Goal: Task Accomplishment & Management: Use online tool/utility

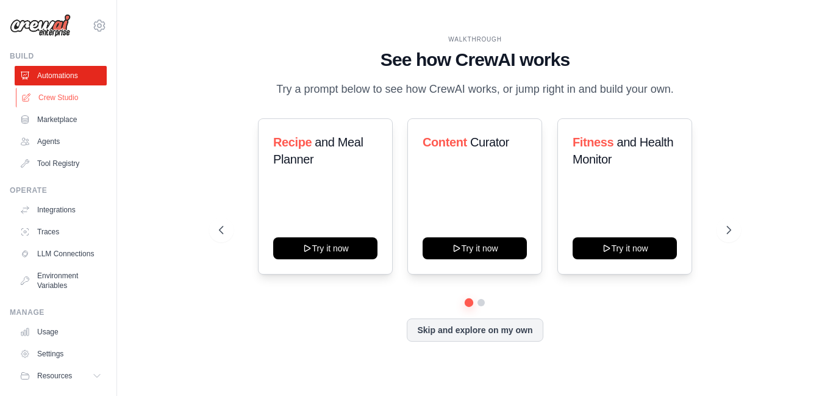
click at [69, 92] on link "Crew Studio" at bounding box center [62, 98] width 92 height 20
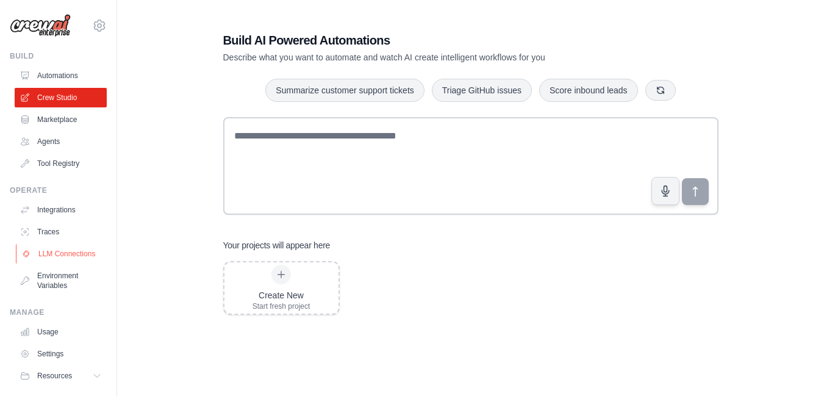
click at [47, 258] on link "LLM Connections" at bounding box center [62, 254] width 92 height 20
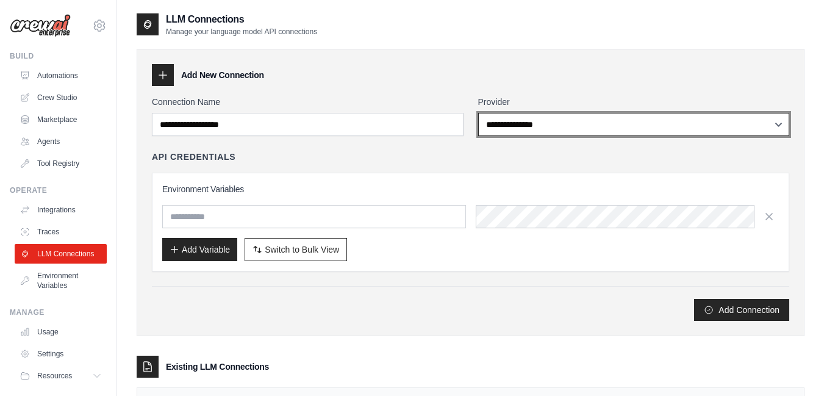
select select "******"
click at [478, 113] on select "**********" at bounding box center [634, 124] width 312 height 23
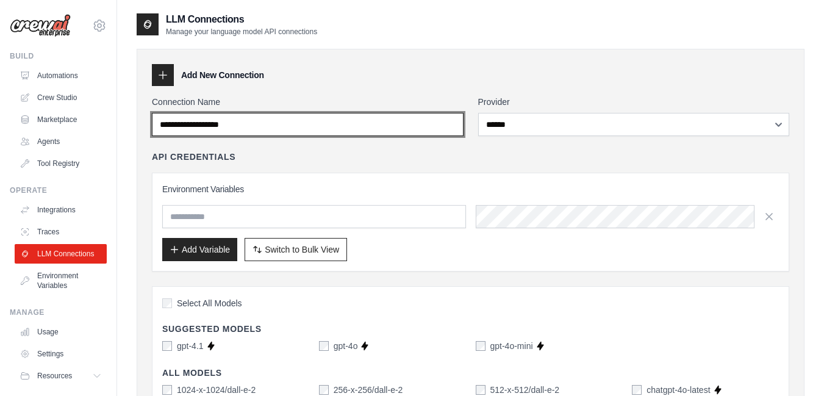
click at [364, 122] on input "Connection Name" at bounding box center [308, 124] width 312 height 23
click at [168, 123] on input "**********" at bounding box center [308, 124] width 312 height 23
type input "**********"
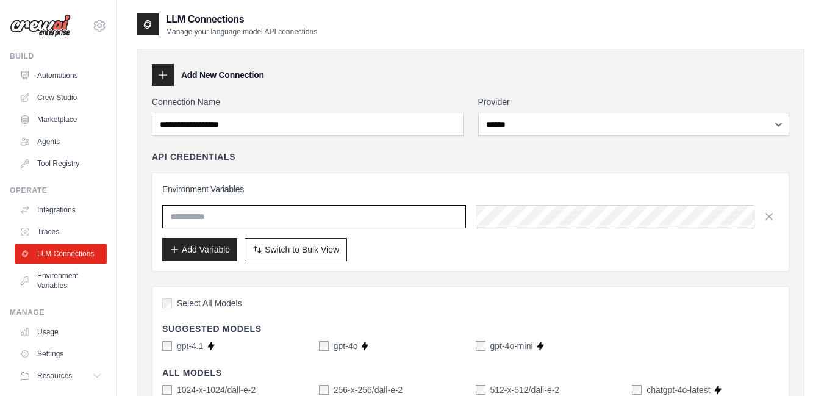
click at [227, 218] on input "text" at bounding box center [314, 216] width 304 height 23
type input "**********"
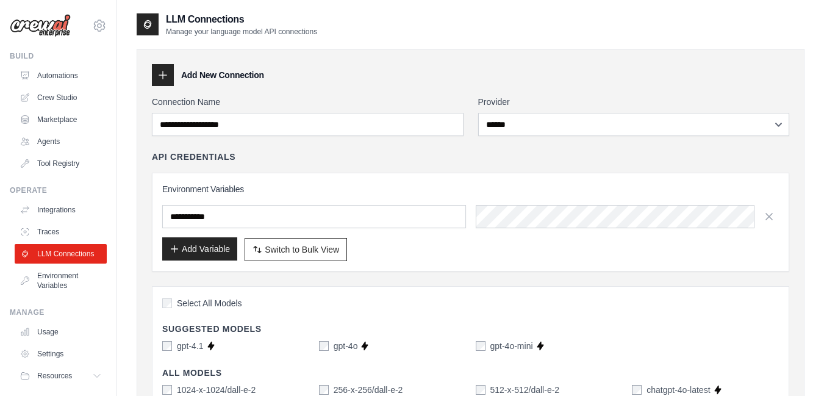
click at [209, 246] on button "Add Variable" at bounding box center [199, 248] width 75 height 23
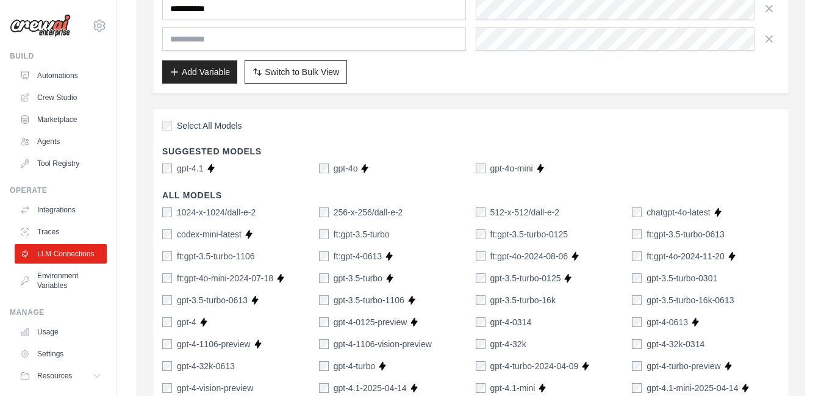
scroll to position [967, 0]
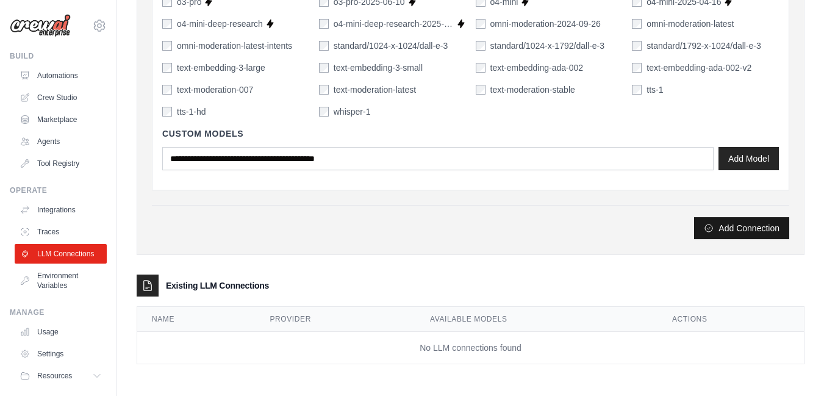
click at [724, 231] on button "Add Connection" at bounding box center [741, 228] width 95 height 22
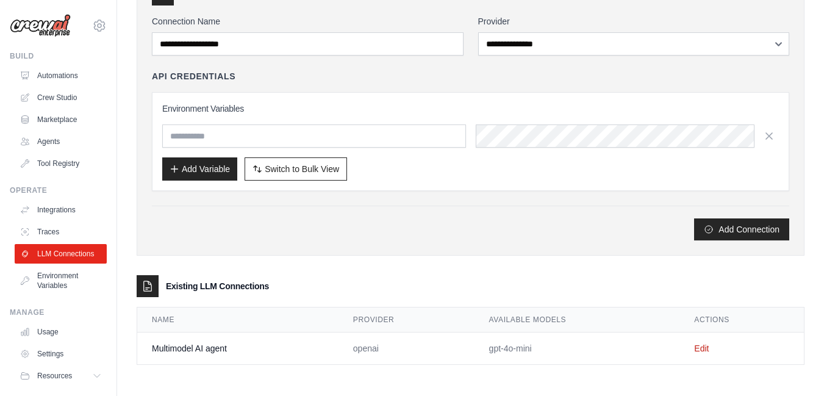
scroll to position [123, 0]
click at [57, 284] on link "Environment Variables" at bounding box center [62, 280] width 92 height 29
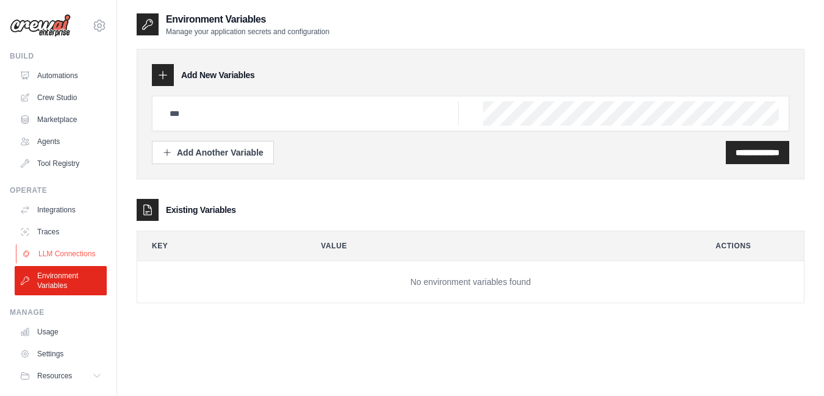
click at [39, 263] on link "LLM Connections" at bounding box center [62, 254] width 92 height 20
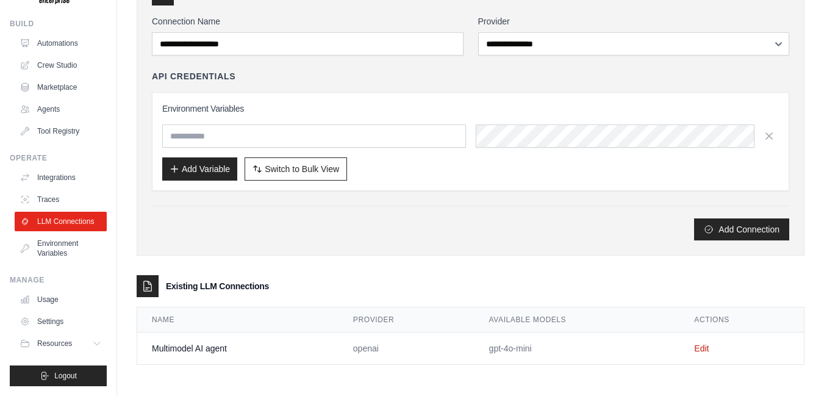
scroll to position [81, 0]
click at [696, 349] on link "Edit" at bounding box center [701, 348] width 15 height 10
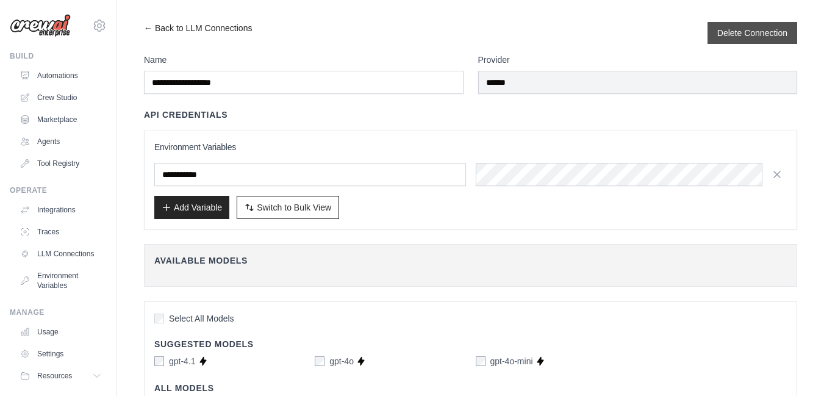
click at [752, 41] on div "Delete Connection" at bounding box center [752, 33] width 90 height 22
click at [735, 33] on button "Delete Connection" at bounding box center [752, 32] width 70 height 12
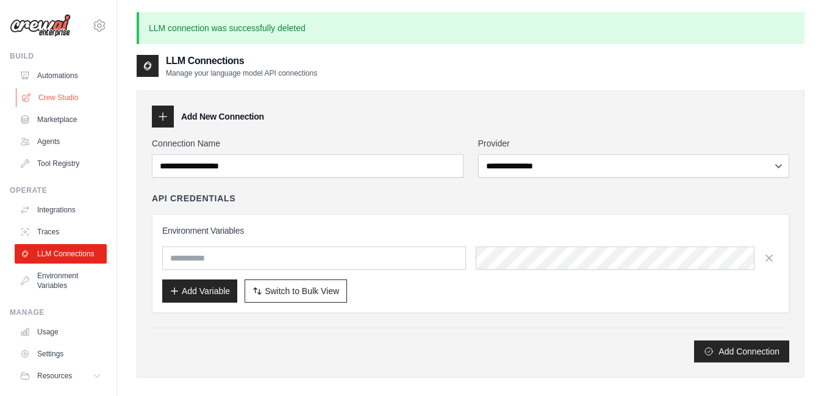
click at [50, 100] on link "Crew Studio" at bounding box center [62, 98] width 92 height 20
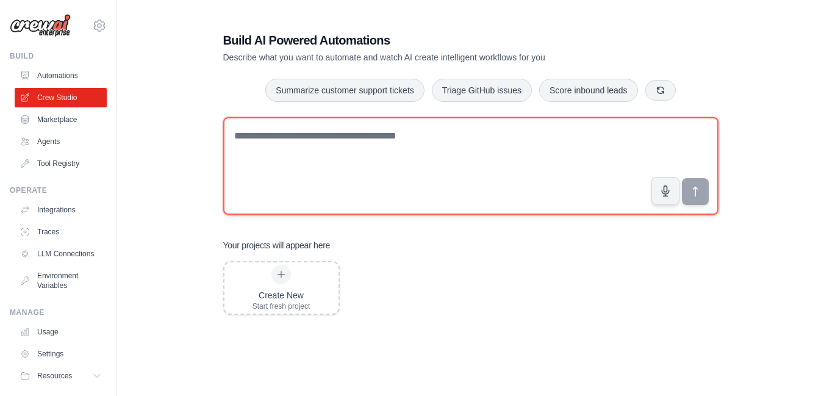
click at [316, 133] on textarea at bounding box center [470, 166] width 495 height 98
click at [383, 131] on textarea at bounding box center [470, 166] width 495 height 98
paste textarea "**********"
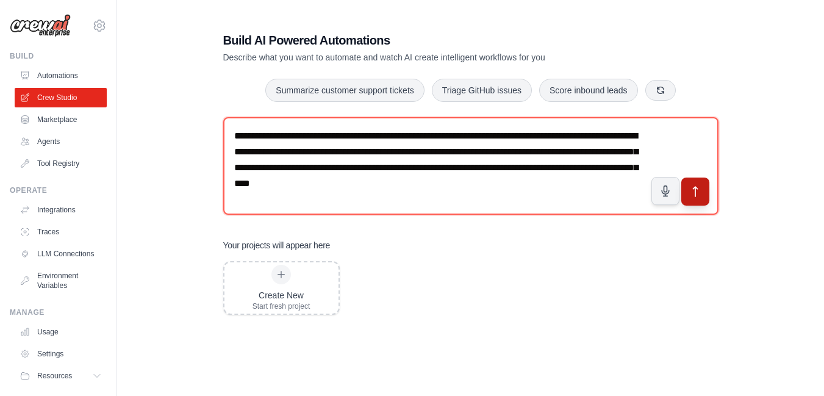
type textarea "**********"
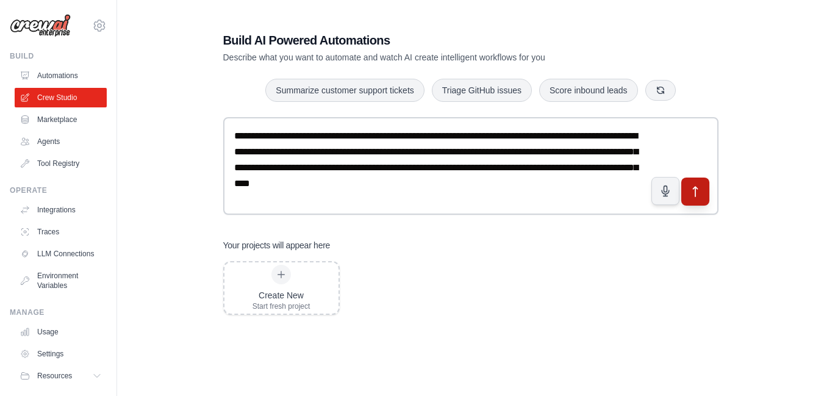
click at [697, 194] on icon "submit" at bounding box center [694, 191] width 13 height 13
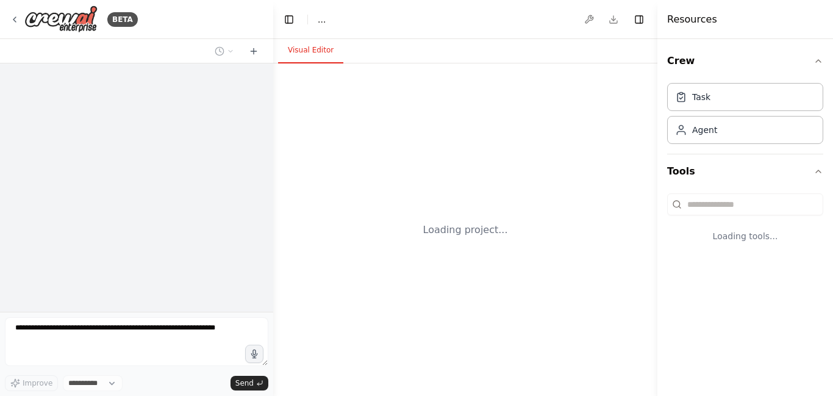
select select "****"
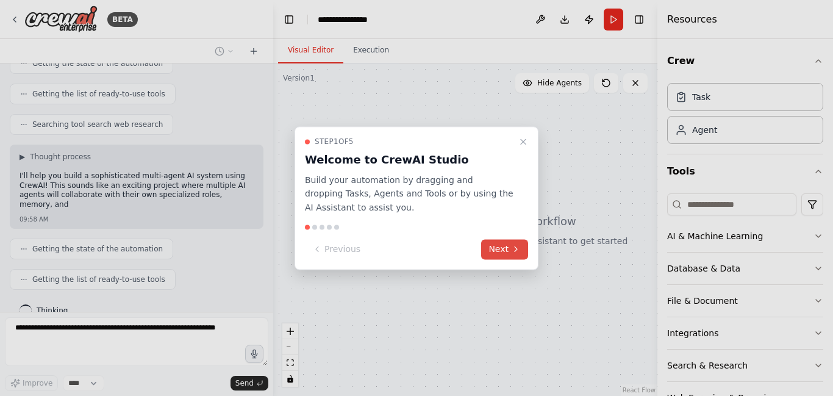
click at [513, 246] on icon at bounding box center [516, 249] width 10 height 10
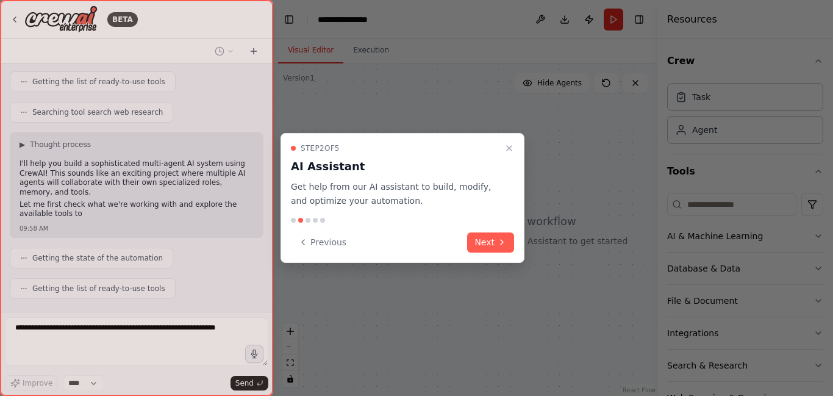
scroll to position [248, 0]
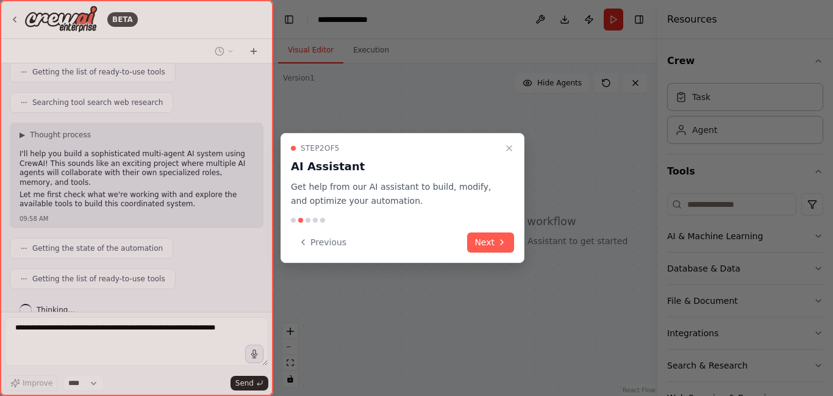
click at [513, 246] on button "Next" at bounding box center [490, 242] width 47 height 20
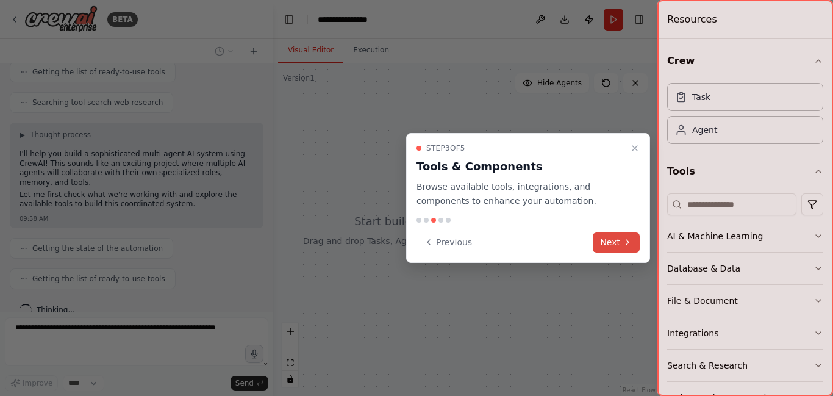
click at [624, 240] on icon at bounding box center [627, 242] width 10 height 10
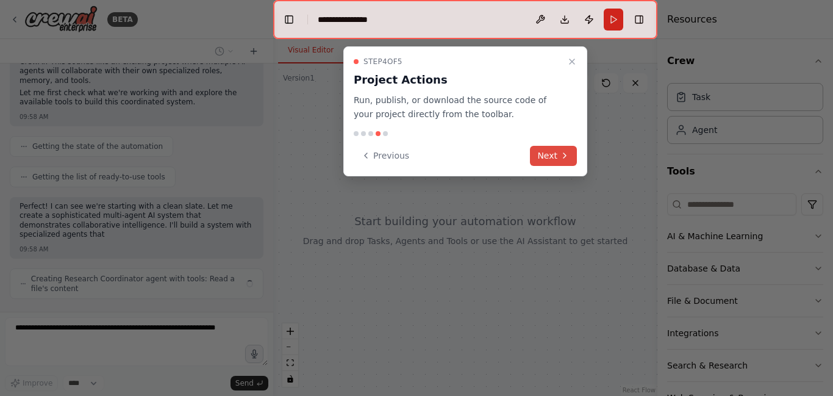
click at [568, 157] on icon at bounding box center [565, 156] width 10 height 10
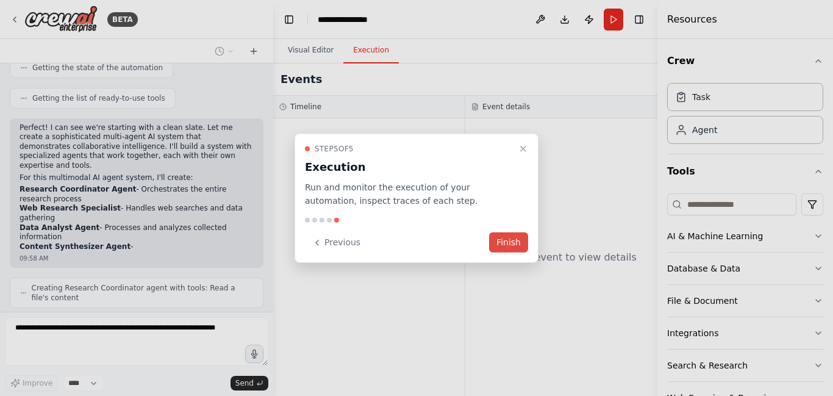
click at [508, 238] on button "Finish" at bounding box center [508, 242] width 39 height 20
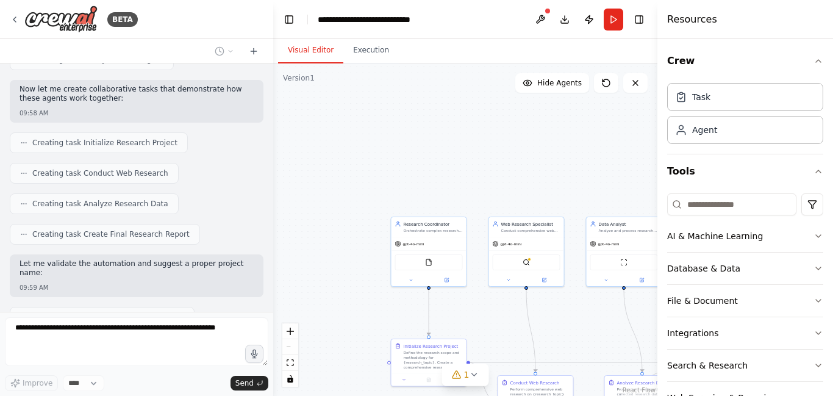
scroll to position [829, 0]
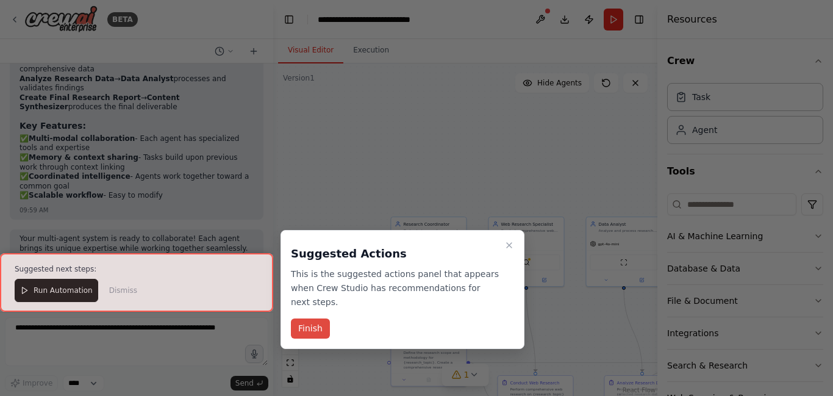
click at [309, 323] on button "Finish" at bounding box center [310, 328] width 39 height 20
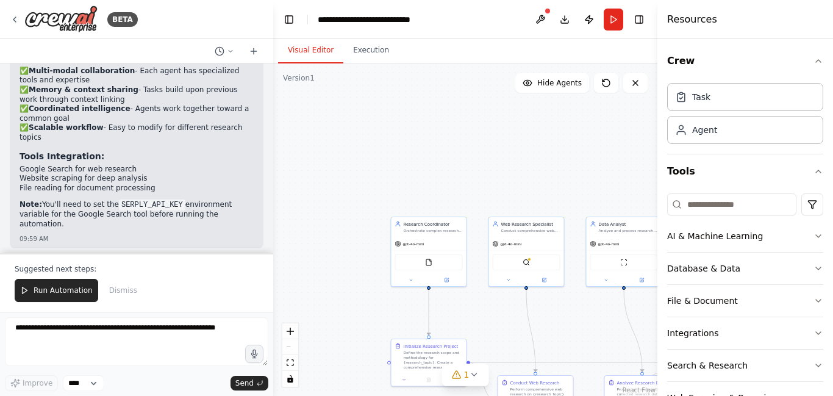
scroll to position [1364, 0]
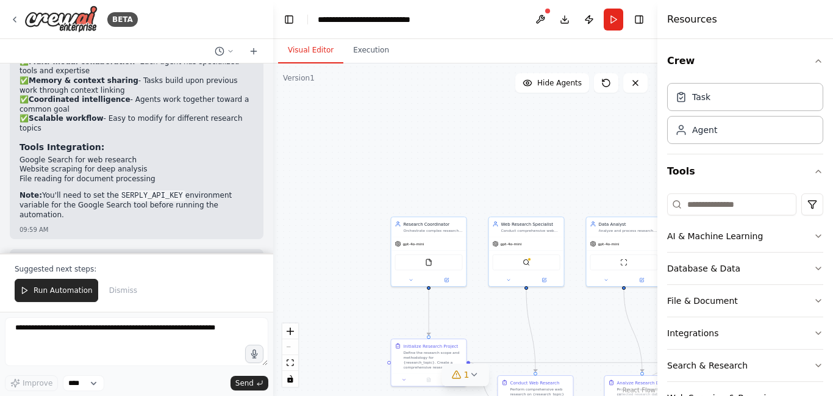
click at [475, 376] on icon at bounding box center [474, 374] width 10 height 10
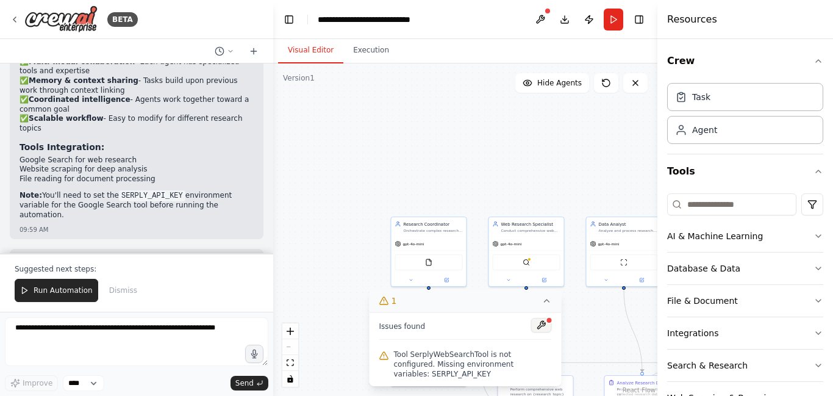
click at [540, 330] on button at bounding box center [541, 325] width 21 height 15
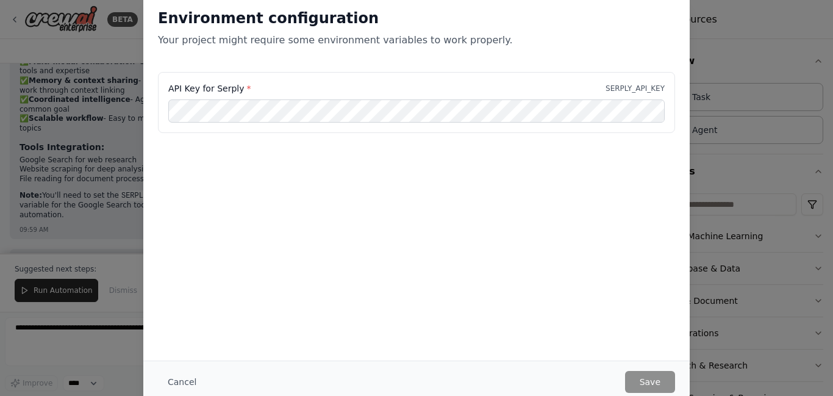
click at [105, 198] on div "Environment configuration Your project might require some environment variables…" at bounding box center [416, 198] width 833 height 396
click at [176, 382] on button "Cancel" at bounding box center [182, 382] width 48 height 22
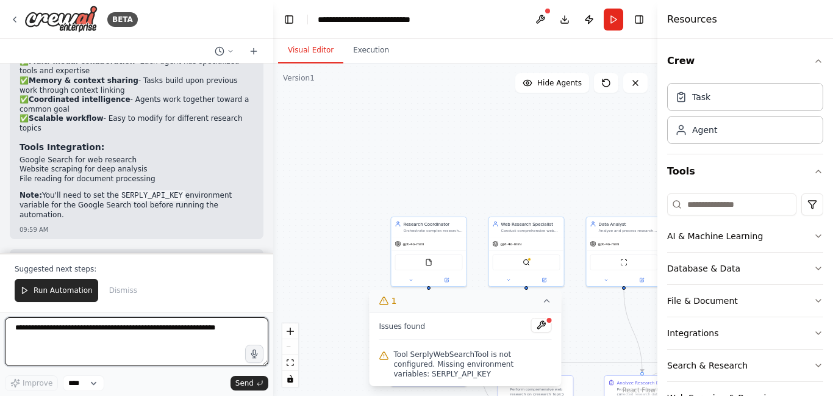
click at [99, 331] on textarea at bounding box center [136, 341] width 263 height 49
type textarea "**********"
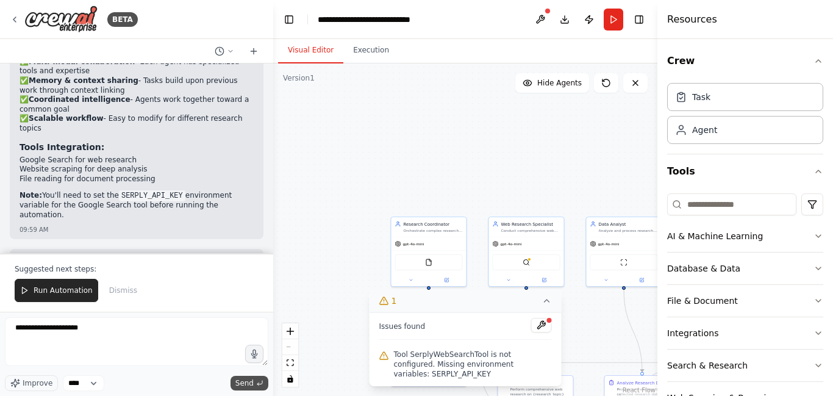
click at [248, 380] on span "Send" at bounding box center [244, 383] width 18 height 10
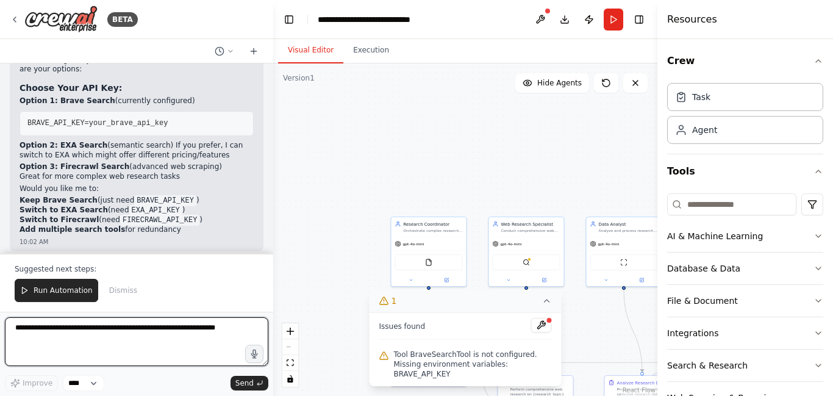
scroll to position [2424, 0]
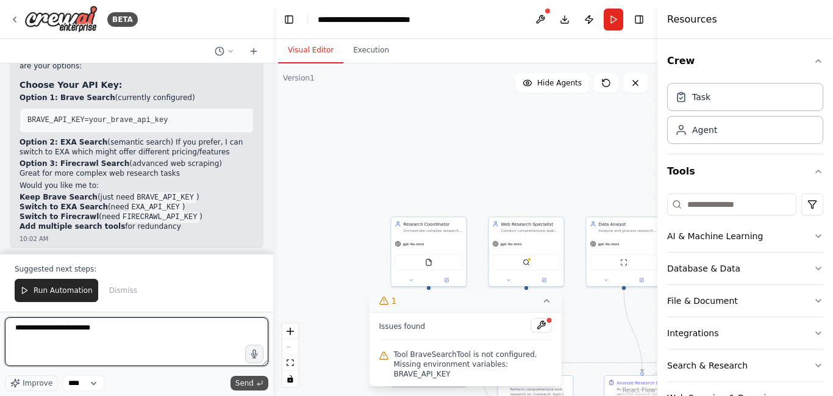
type textarea "**********"
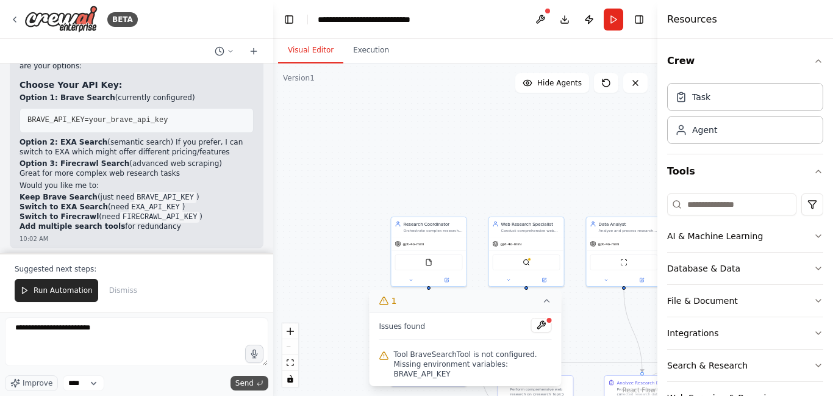
click at [254, 385] on button "Send" at bounding box center [249, 383] width 38 height 15
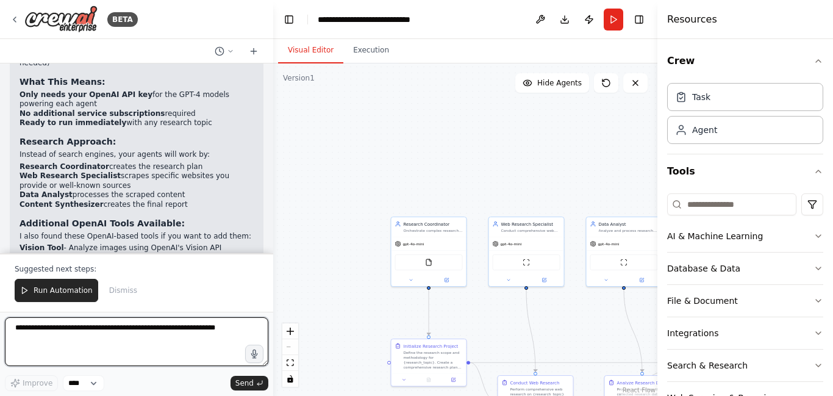
scroll to position [3249, 0]
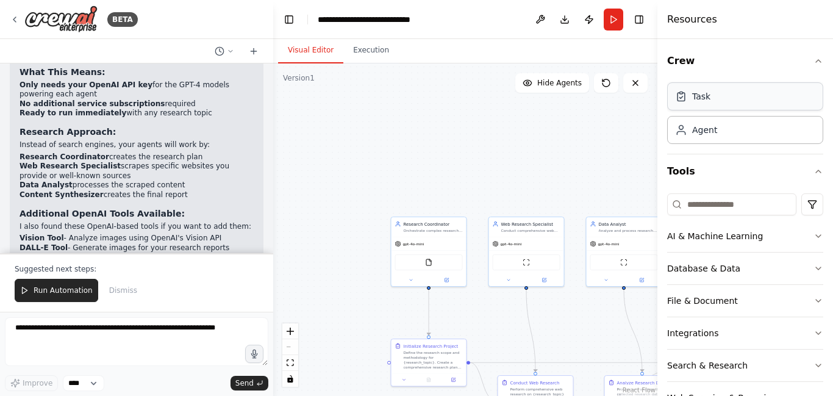
click at [760, 94] on div "Task" at bounding box center [745, 96] width 156 height 28
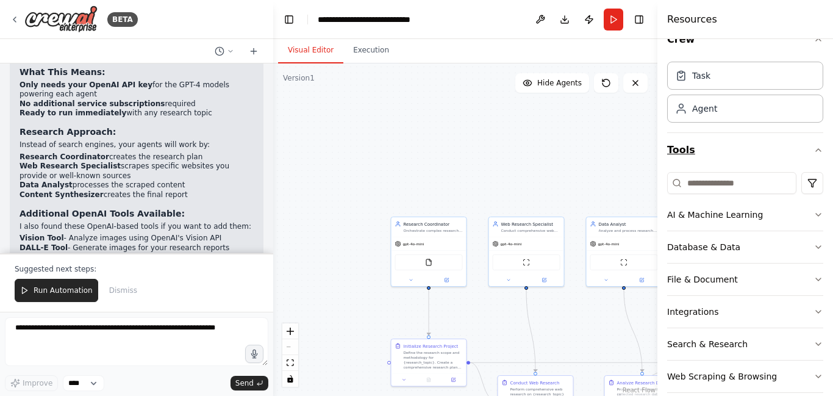
scroll to position [38, 0]
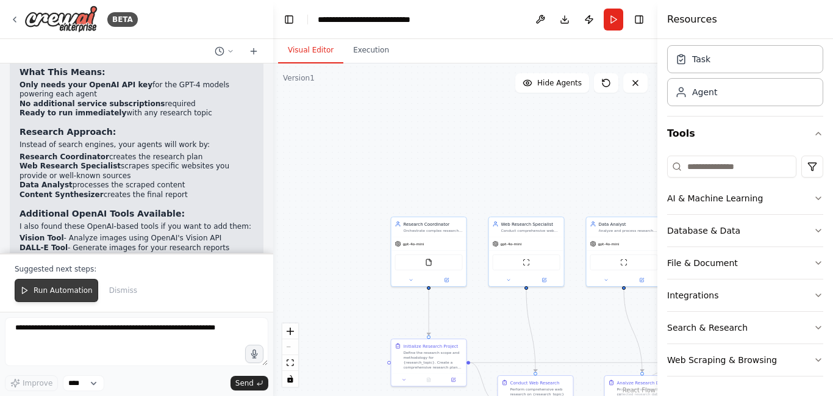
click at [52, 296] on button "Run Automation" at bounding box center [57, 290] width 84 height 23
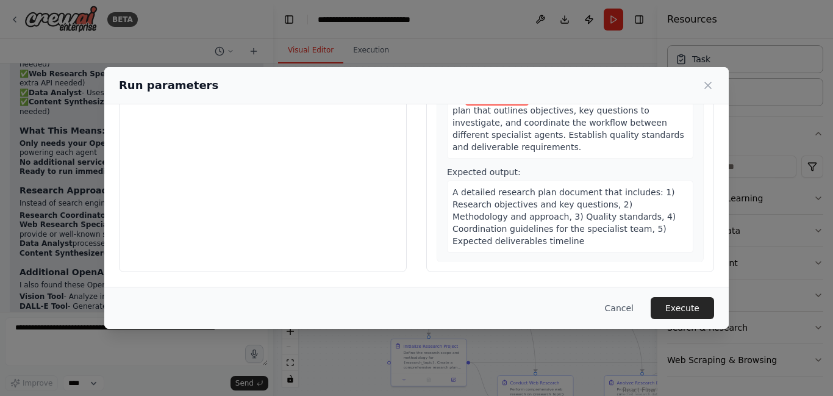
scroll to position [0, 0]
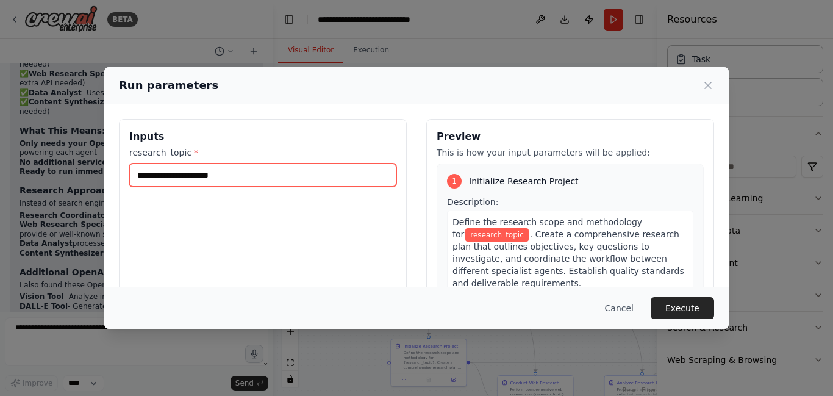
click at [299, 173] on input "research_topic *" at bounding box center [262, 174] width 267 height 23
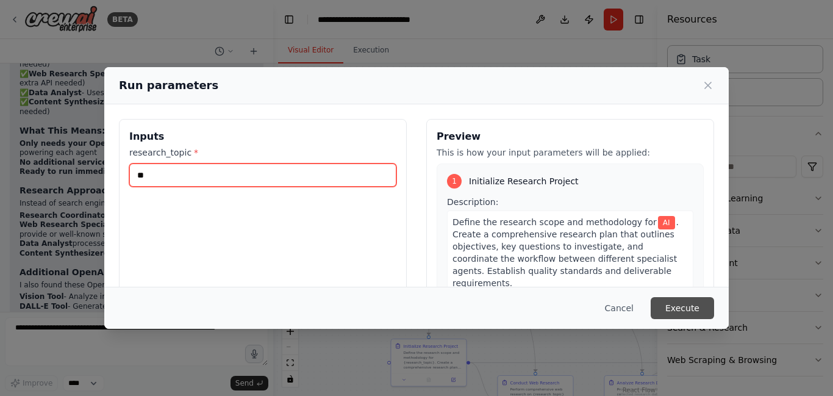
type input "**"
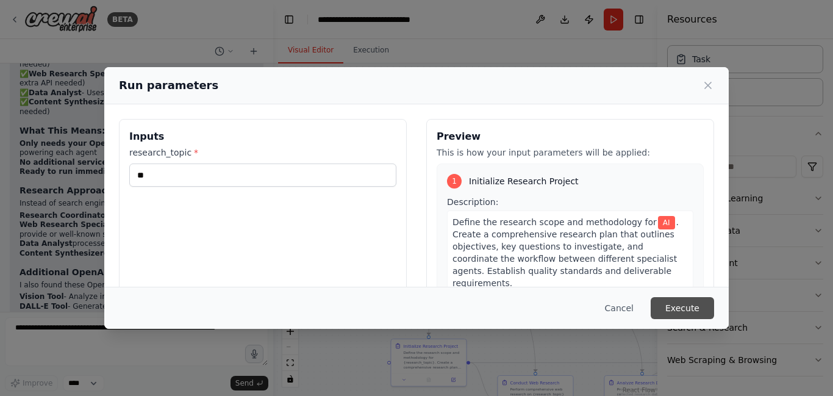
click at [669, 302] on button "Execute" at bounding box center [681, 308] width 63 height 22
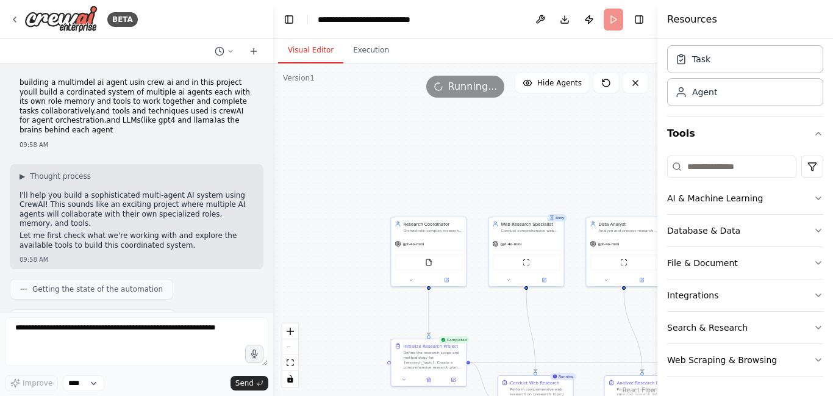
click at [609, 21] on header "**********" at bounding box center [465, 19] width 384 height 39
click at [358, 52] on button "Execution" at bounding box center [370, 51] width 55 height 26
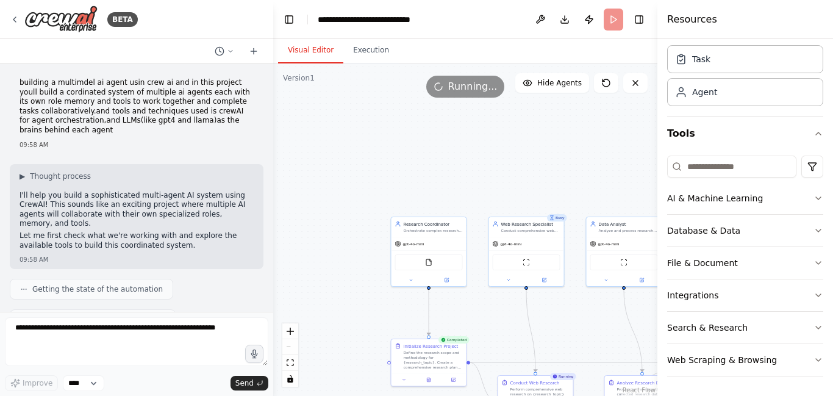
click at [315, 47] on button "Visual Editor" at bounding box center [310, 51] width 65 height 26
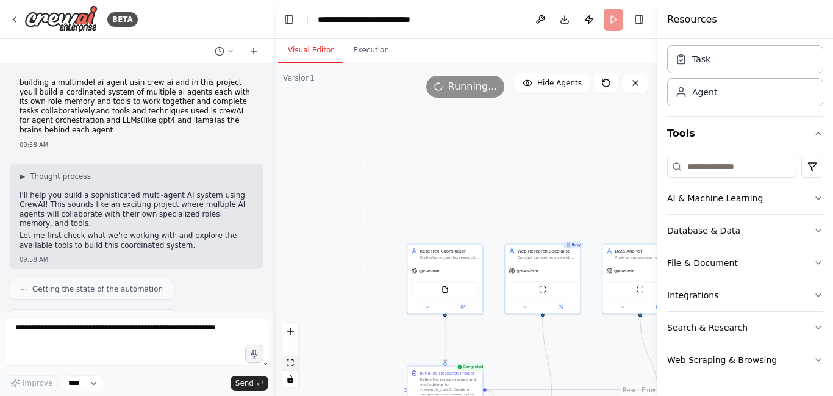
click at [291, 366] on button "fit view" at bounding box center [290, 363] width 16 height 16
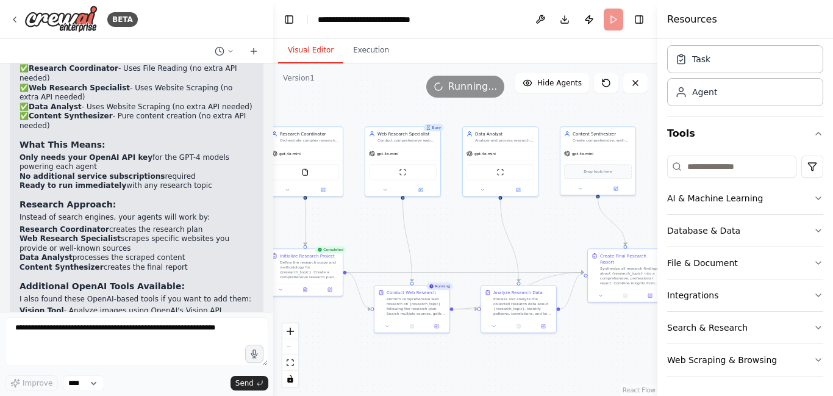
scroll to position [3190, 0]
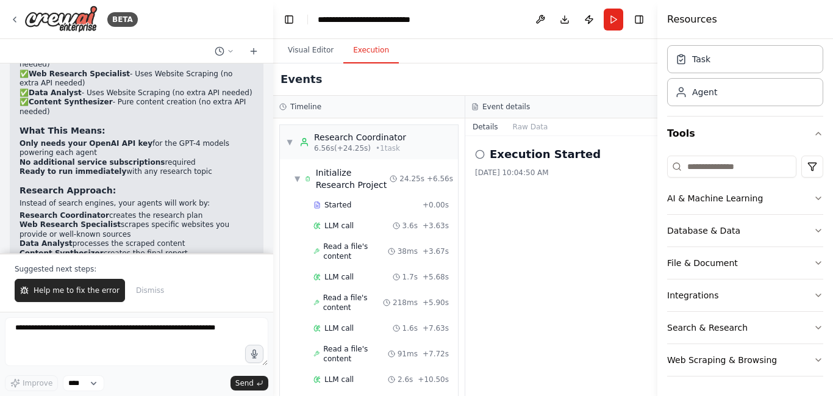
click at [362, 48] on button "Execution" at bounding box center [370, 51] width 55 height 26
click at [525, 129] on button "Raw Data" at bounding box center [530, 126] width 50 height 17
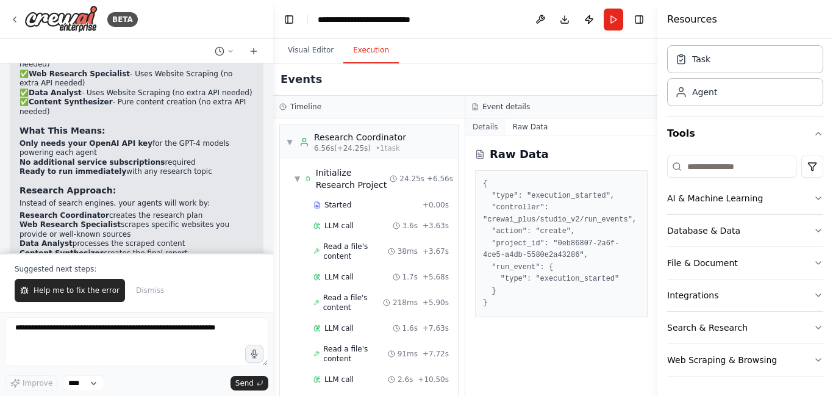
click at [485, 128] on button "Details" at bounding box center [485, 126] width 40 height 17
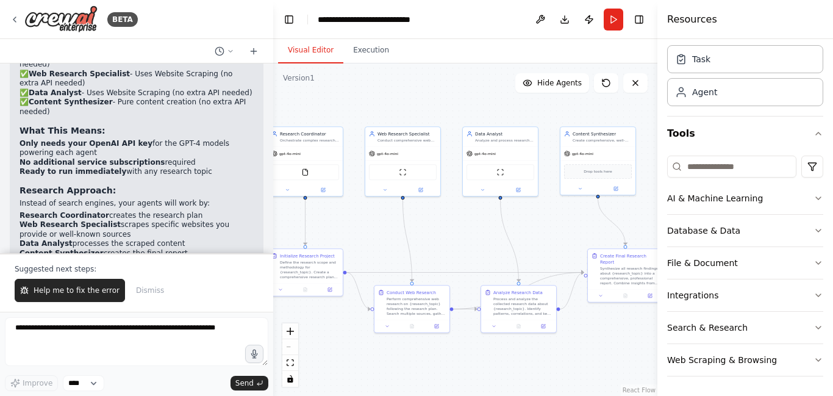
click at [298, 46] on button "Visual Editor" at bounding box center [310, 51] width 65 height 26
click at [96, 297] on button "Help me to fix the error" at bounding box center [70, 290] width 110 height 23
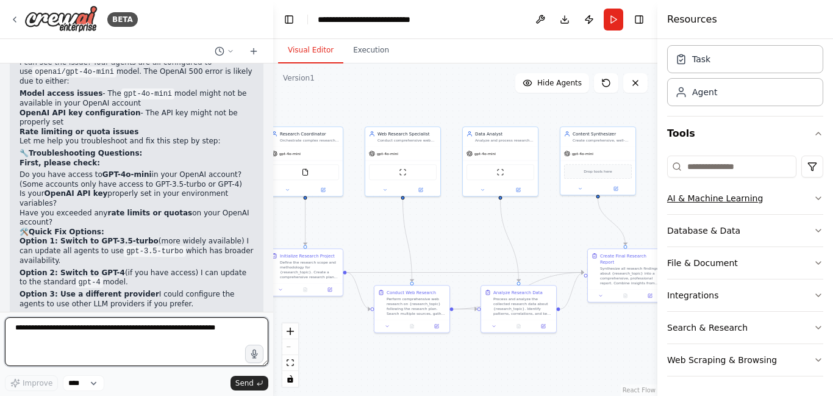
scroll to position [0, 0]
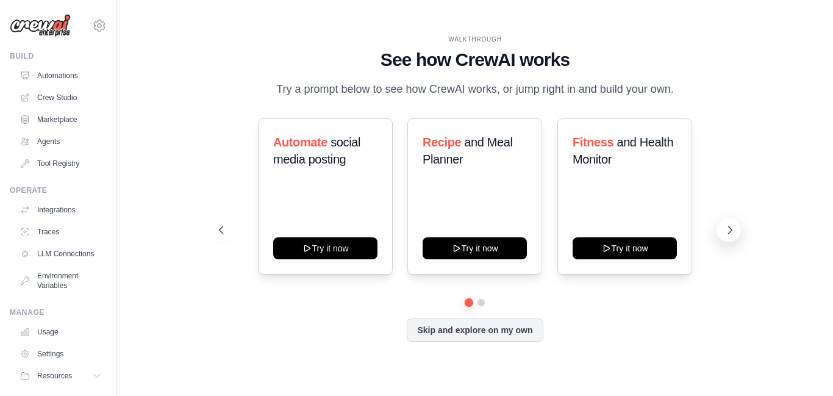
click at [727, 233] on icon at bounding box center [730, 230] width 12 height 12
click at [490, 335] on button "Skip and explore on my own" at bounding box center [475, 328] width 136 height 23
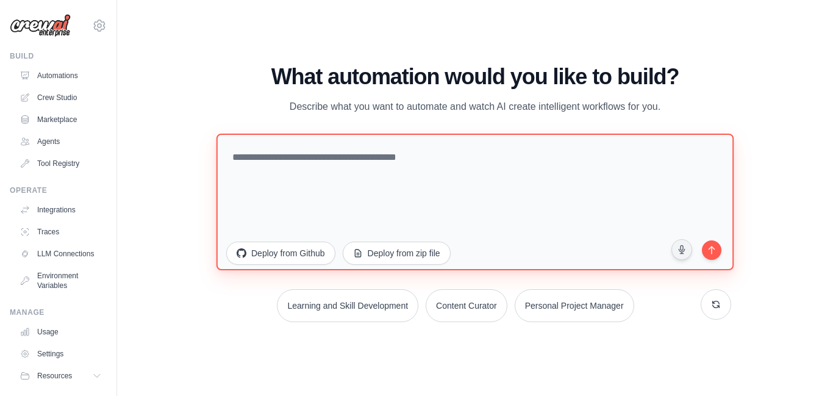
click at [490, 179] on textarea at bounding box center [474, 201] width 517 height 137
paste textarea "**********"
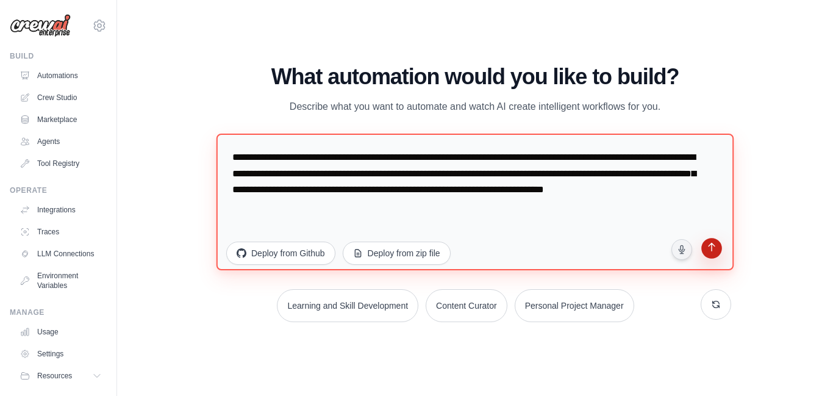
type textarea "**********"
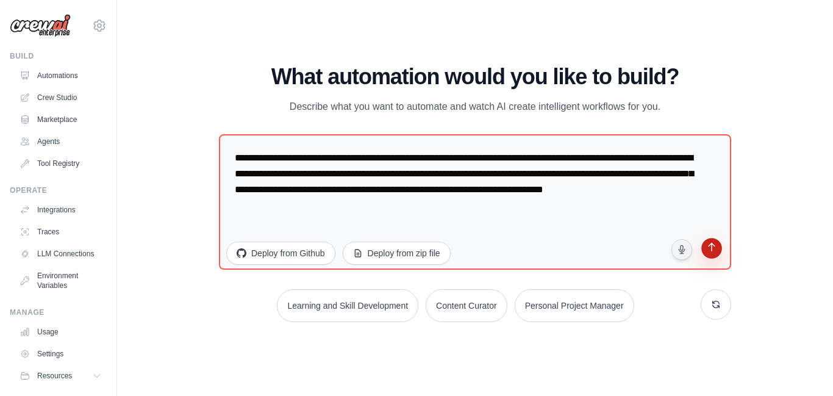
click at [713, 246] on icon "submit" at bounding box center [711, 248] width 7 height 9
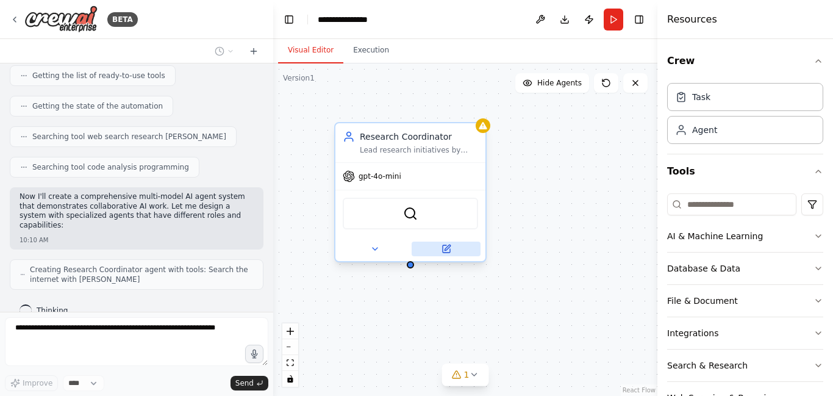
scroll to position [254, 0]
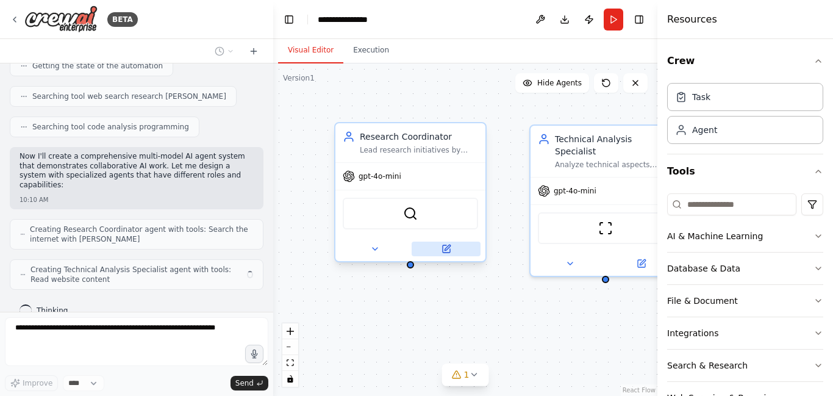
click at [444, 248] on icon at bounding box center [446, 248] width 7 height 7
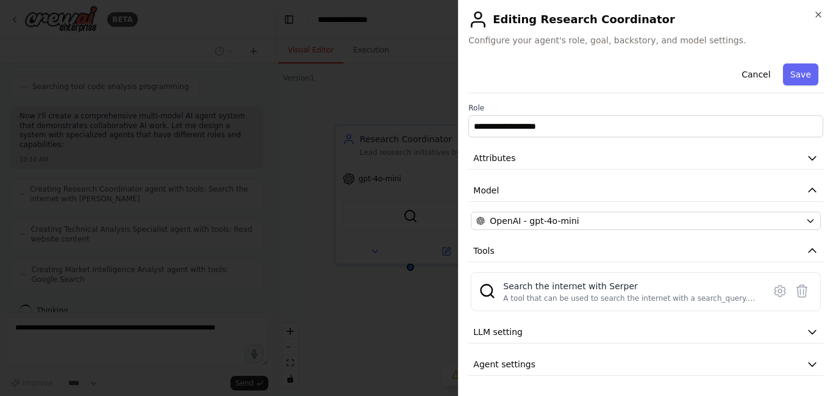
scroll to position [334, 0]
click at [813, 337] on icon "button" at bounding box center [812, 332] width 12 height 12
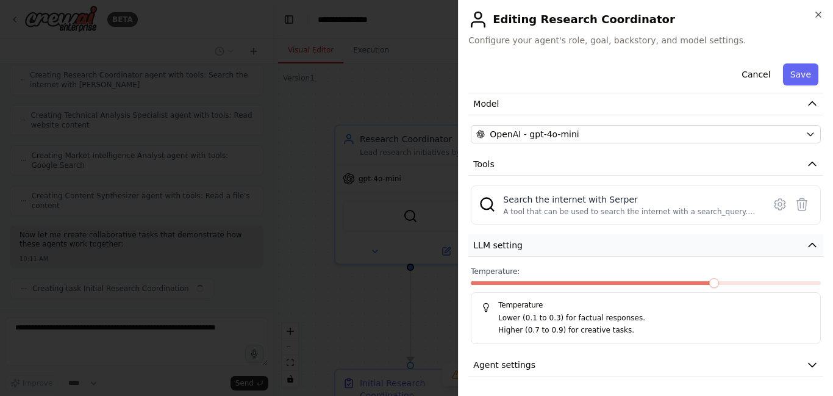
scroll to position [418, 0]
click at [806, 365] on icon "button" at bounding box center [812, 364] width 12 height 12
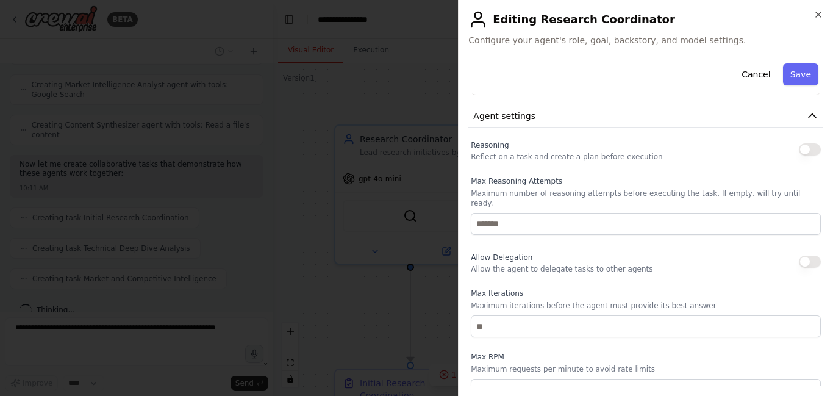
scroll to position [509, 0]
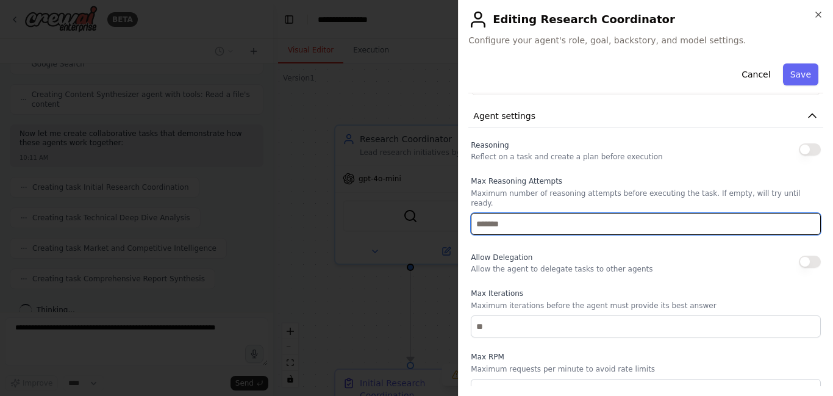
click at [717, 216] on input "number" at bounding box center [646, 224] width 350 height 22
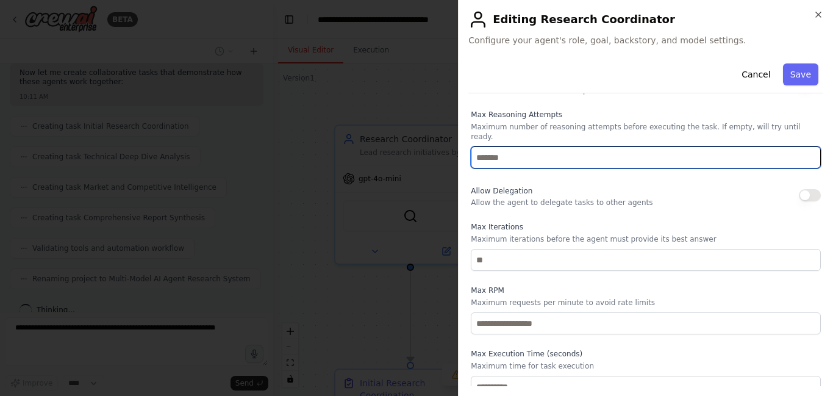
scroll to position [404, 0]
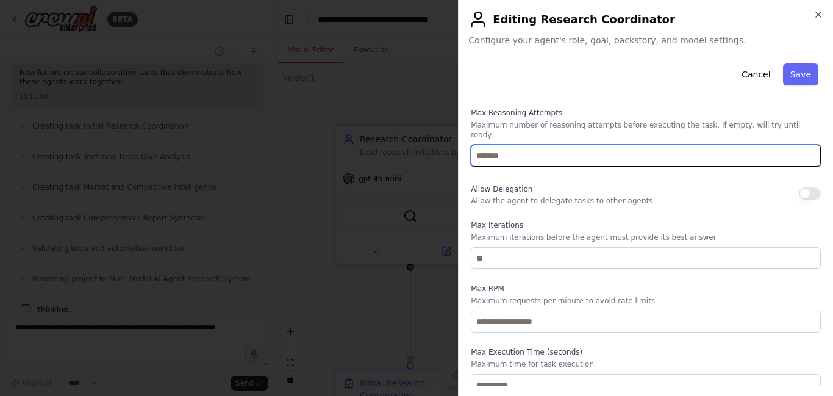
type input "***"
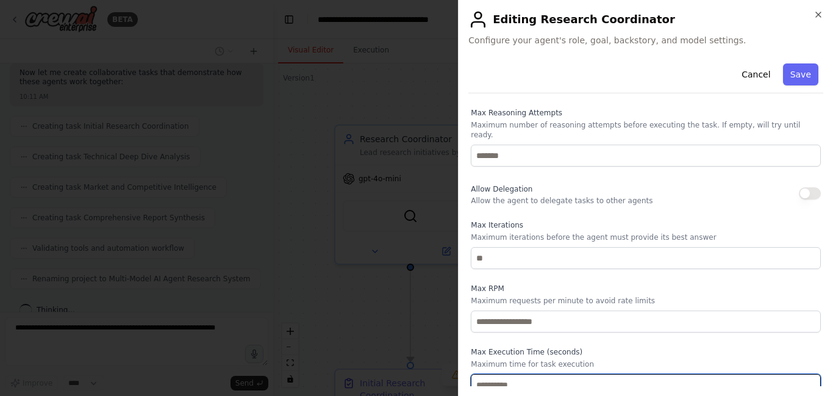
click at [542, 377] on input "number" at bounding box center [646, 385] width 350 height 22
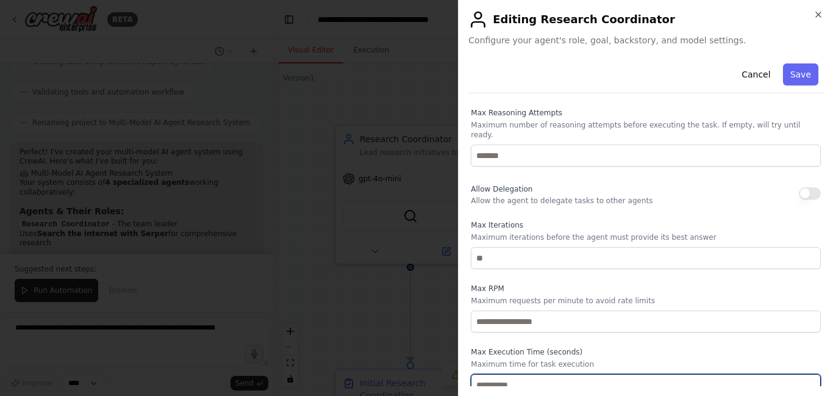
type input "**"
click at [801, 377] on input "**" at bounding box center [646, 385] width 350 height 22
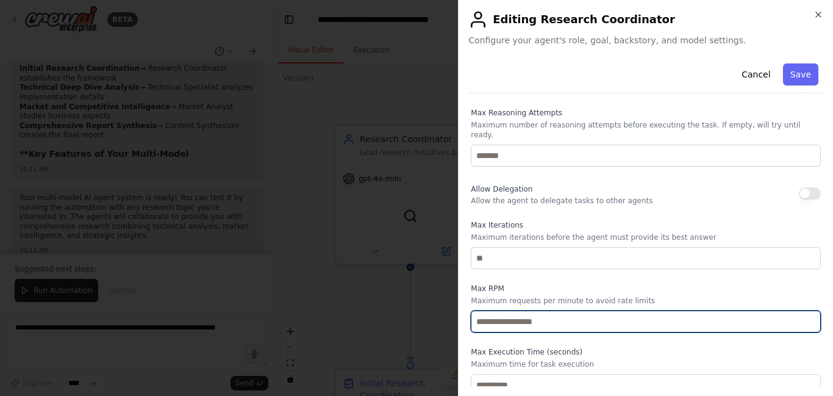
type input "*"
click at [799, 310] on input "*" at bounding box center [646, 321] width 350 height 22
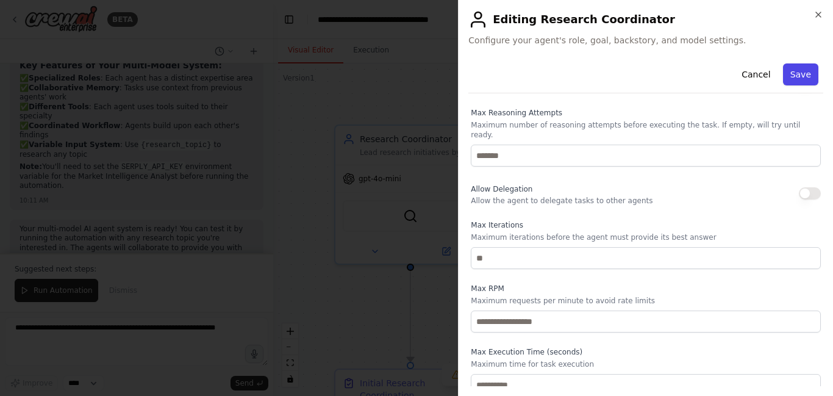
click at [794, 67] on button "Save" at bounding box center [800, 74] width 35 height 22
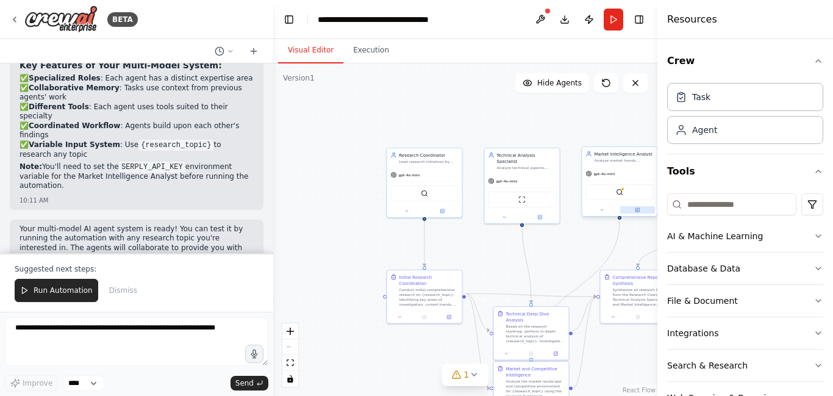
click at [634, 210] on button at bounding box center [637, 209] width 35 height 7
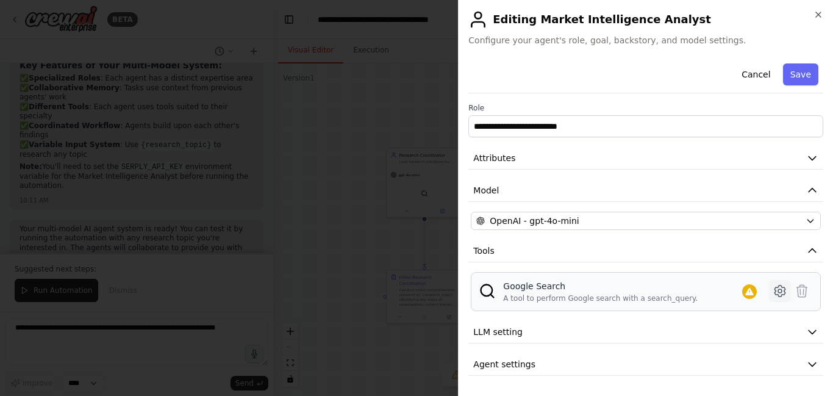
click at [777, 290] on icon at bounding box center [779, 290] width 15 height 15
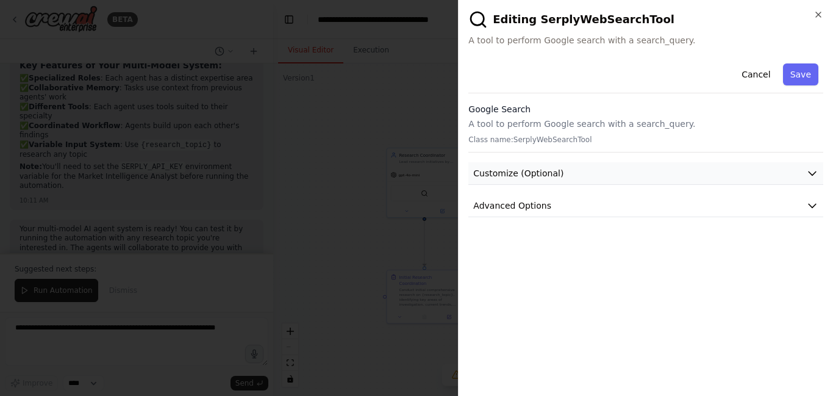
click at [814, 168] on icon "button" at bounding box center [812, 173] width 12 height 12
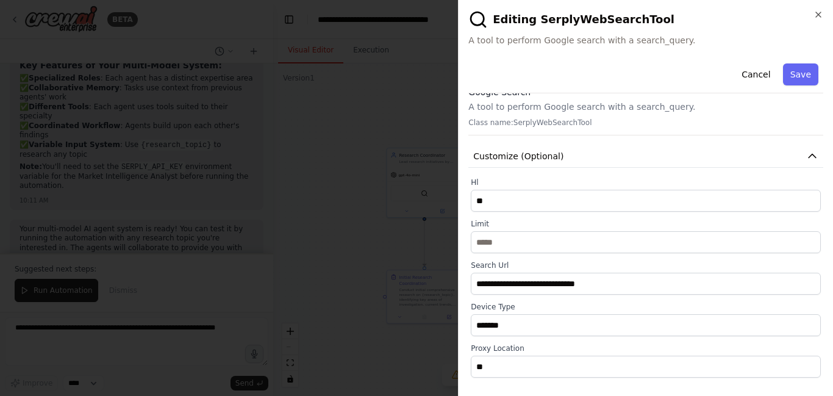
scroll to position [0, 0]
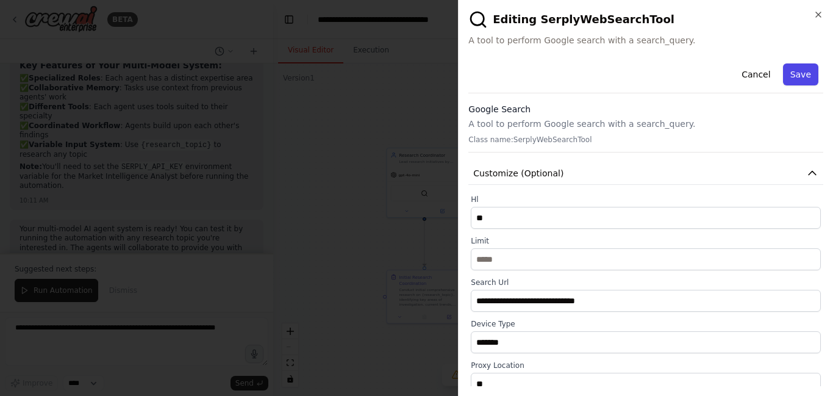
click at [791, 77] on button "Save" at bounding box center [800, 74] width 35 height 22
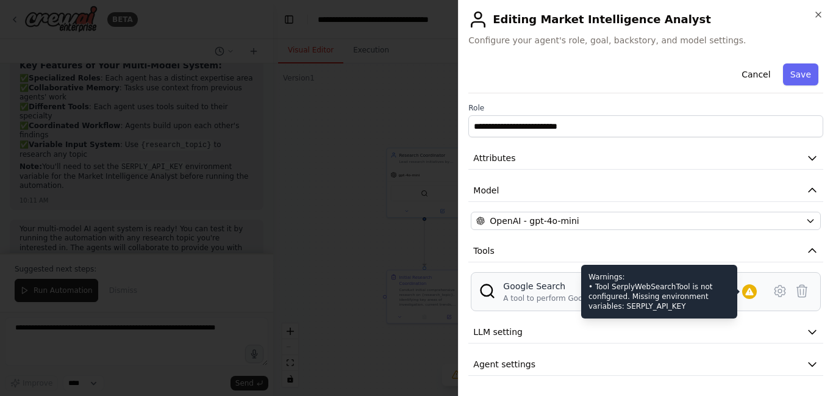
click at [747, 290] on icon at bounding box center [749, 292] width 10 height 10
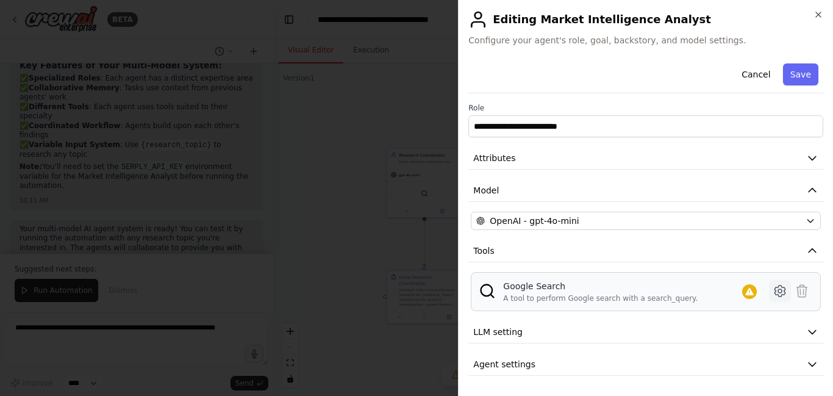
click at [774, 292] on icon at bounding box center [779, 290] width 15 height 15
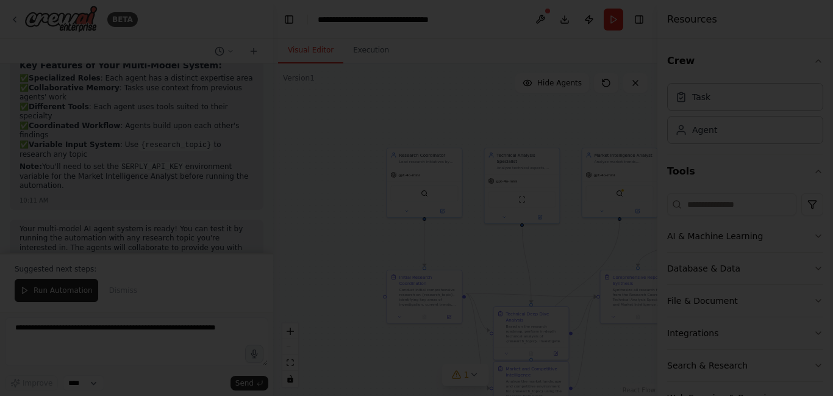
click at [367, 114] on div at bounding box center [416, 198] width 833 height 396
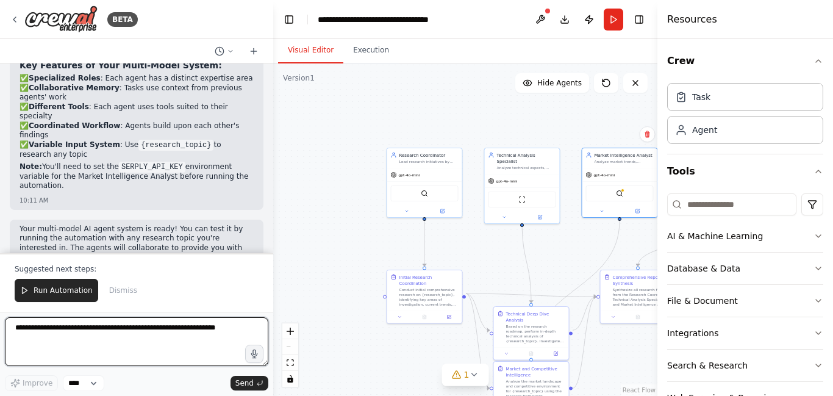
click at [122, 324] on textarea at bounding box center [136, 341] width 263 height 49
paste textarea "**********"
type textarea "**********"
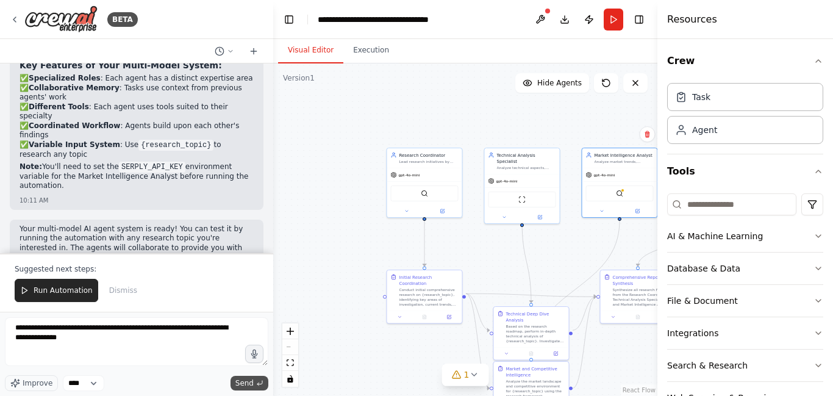
click at [241, 387] on span "Send" at bounding box center [244, 383] width 18 height 10
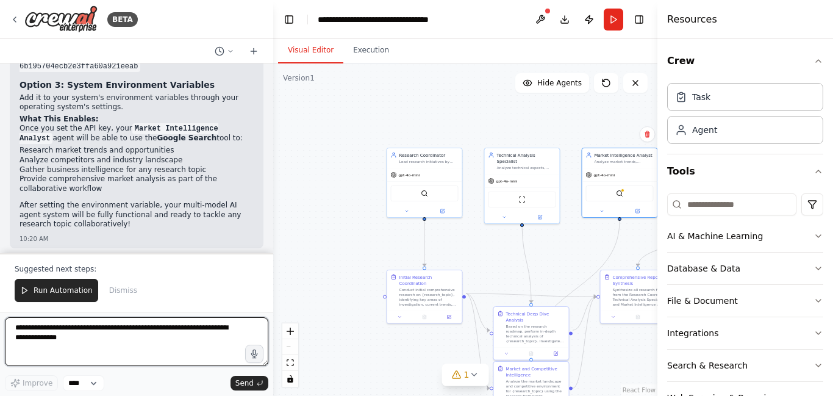
scroll to position [1738, 0]
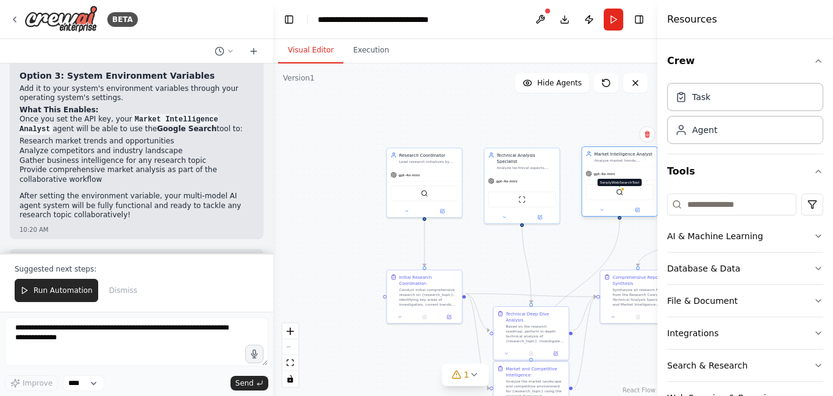
click at [619, 191] on img at bounding box center [619, 191] width 7 height 7
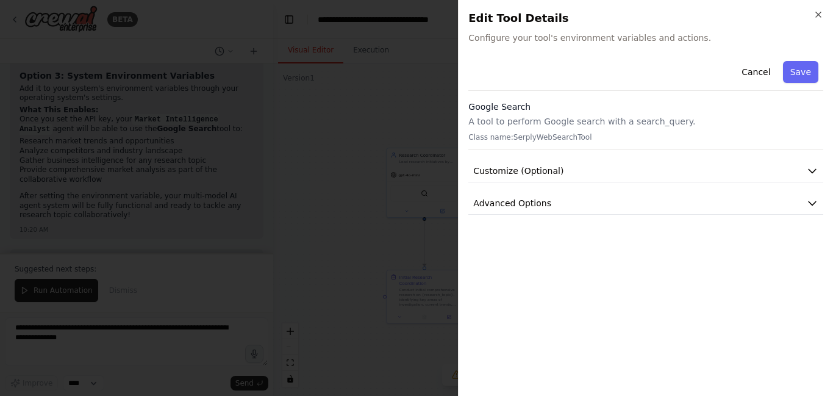
click at [644, 79] on div "Cancel Save" at bounding box center [645, 73] width 355 height 35
click at [525, 79] on div "Cancel Save" at bounding box center [645, 73] width 355 height 35
click at [513, 115] on p "A tool to perform Google search with a search_query." at bounding box center [645, 121] width 355 height 12
click at [558, 127] on p "A tool to perform Google search with a search_query." at bounding box center [645, 121] width 355 height 12
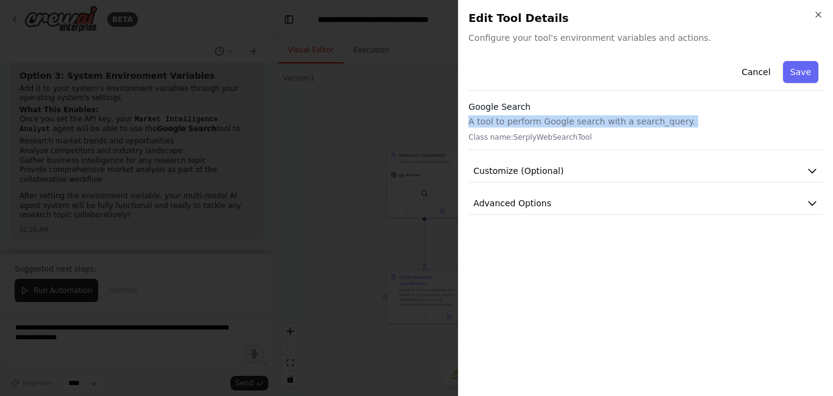
click at [558, 127] on p "A tool to perform Google search with a search_query." at bounding box center [645, 121] width 355 height 12
click at [806, 169] on icon "button" at bounding box center [812, 171] width 12 height 12
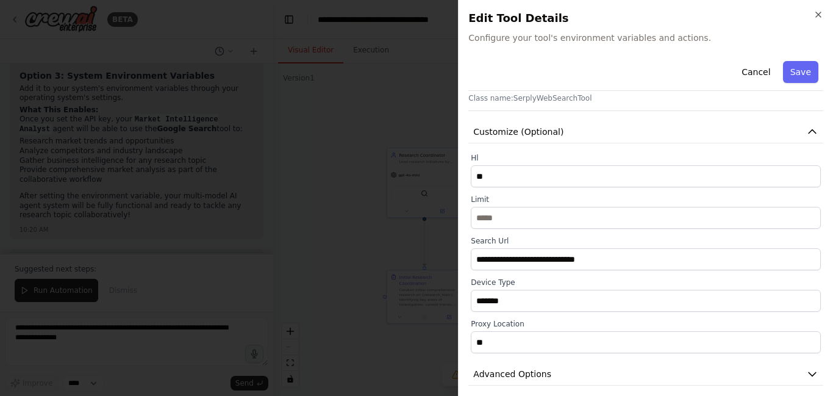
scroll to position [48, 0]
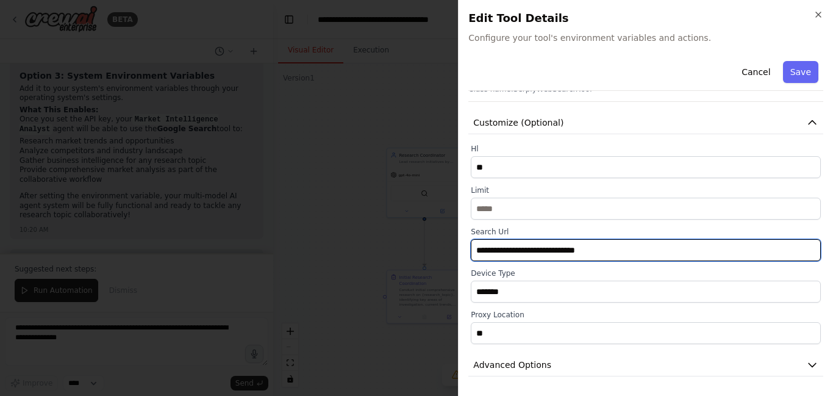
click at [622, 239] on input "**********" at bounding box center [646, 250] width 350 height 22
click at [605, 251] on input "**********" at bounding box center [646, 250] width 350 height 22
paste input "**********"
type input "**********"
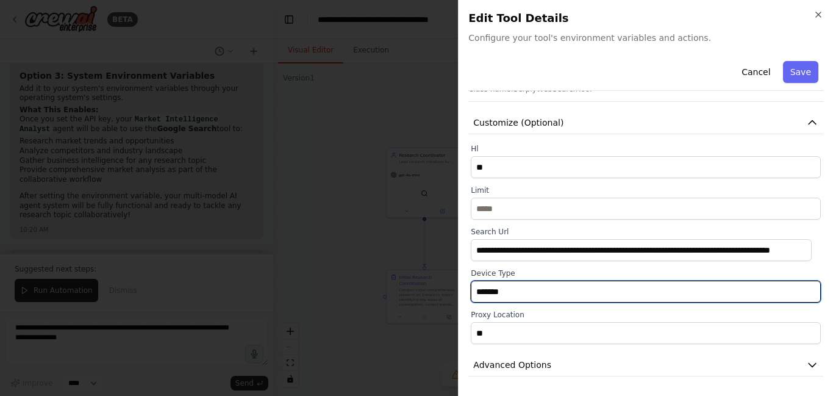
click at [635, 293] on input "*******" at bounding box center [646, 291] width 350 height 22
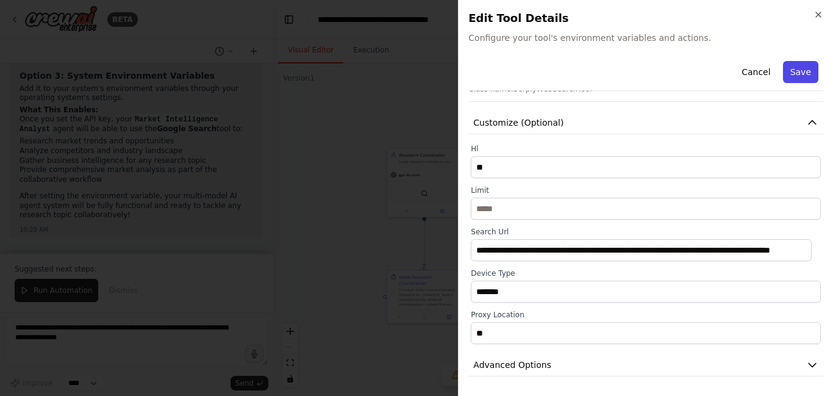
click at [789, 73] on button "Save" at bounding box center [800, 72] width 35 height 22
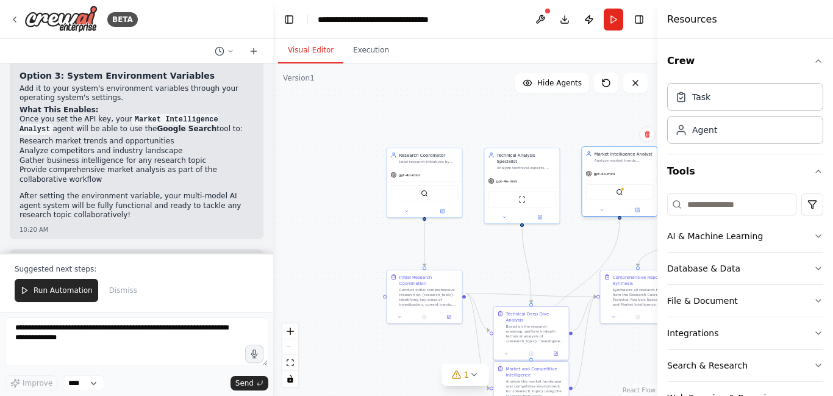
click at [625, 191] on div "SerplyWebSearchTool" at bounding box center [620, 192] width 68 height 16
click at [643, 212] on button at bounding box center [637, 209] width 35 height 7
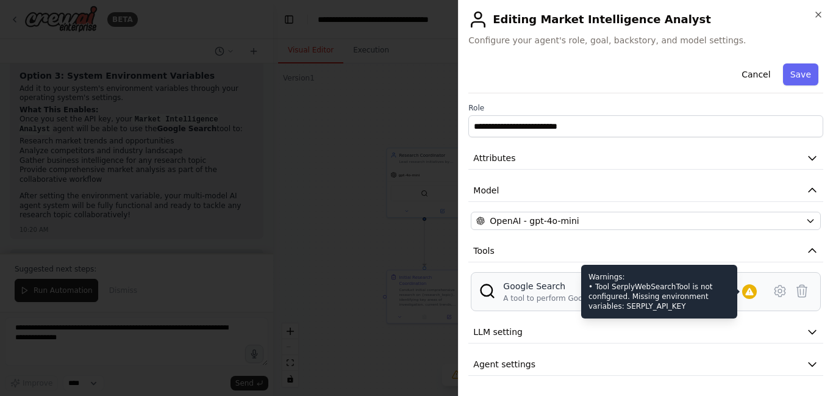
click at [752, 291] on icon at bounding box center [749, 292] width 10 height 10
click at [750, 291] on icon at bounding box center [749, 291] width 8 height 7
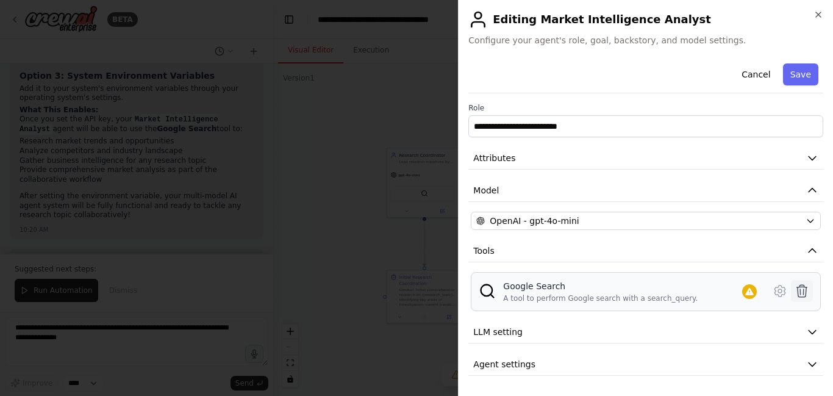
click at [804, 294] on icon at bounding box center [802, 291] width 10 height 12
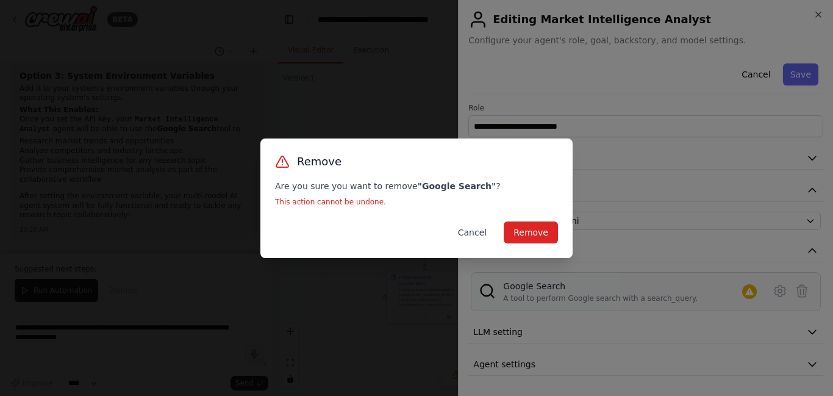
click at [473, 230] on button "Cancel" at bounding box center [472, 232] width 48 height 22
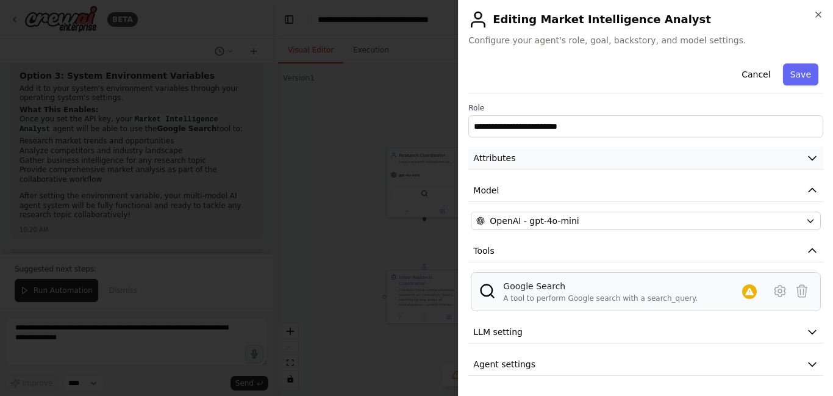
click at [811, 153] on icon "button" at bounding box center [812, 158] width 12 height 12
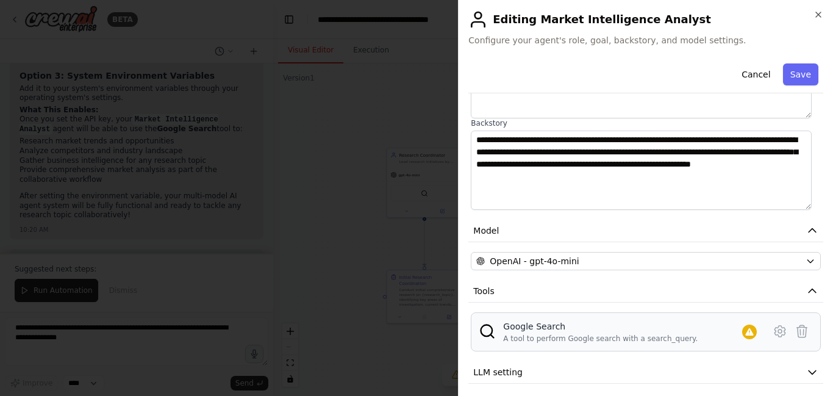
scroll to position [192, 0]
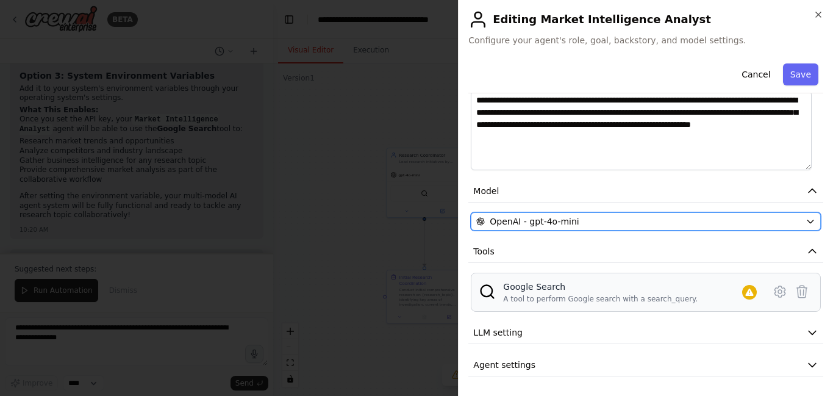
click at [805, 221] on icon "button" at bounding box center [810, 221] width 10 height 10
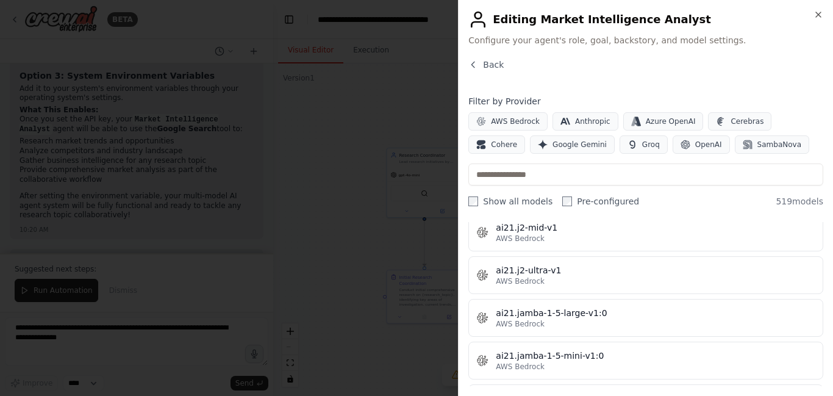
scroll to position [0, 0]
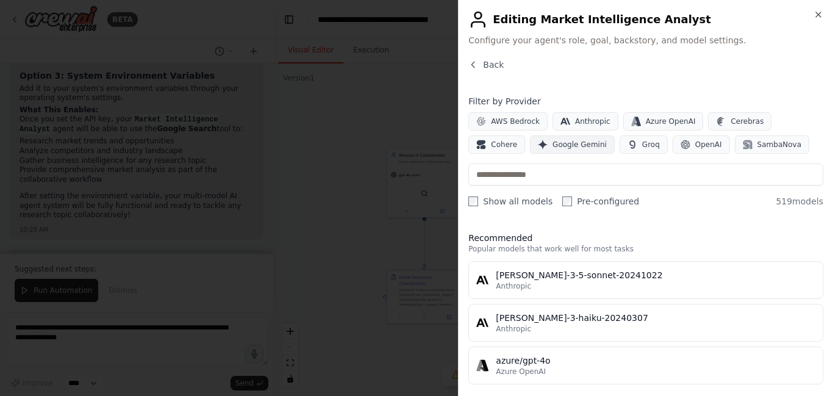
click at [552, 145] on span "Google Gemini" at bounding box center [579, 145] width 54 height 10
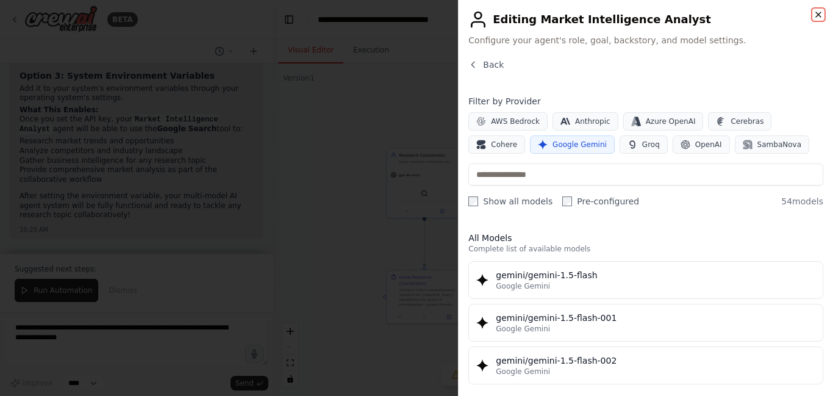
click at [819, 15] on icon "button" at bounding box center [818, 14] width 5 height 5
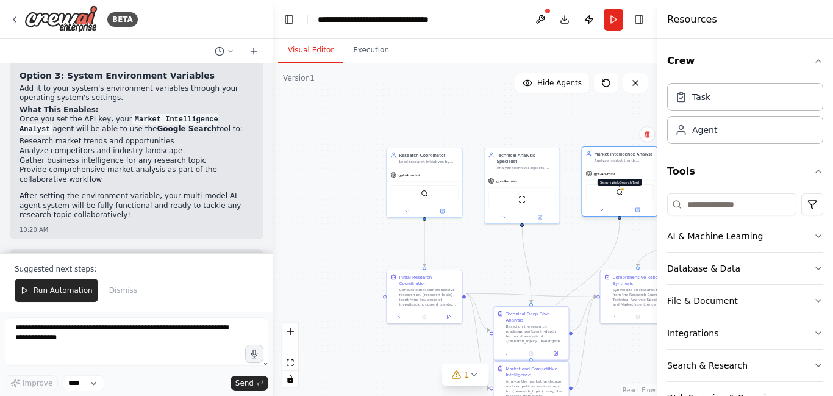
click at [621, 190] on div at bounding box center [623, 189] width 4 height 4
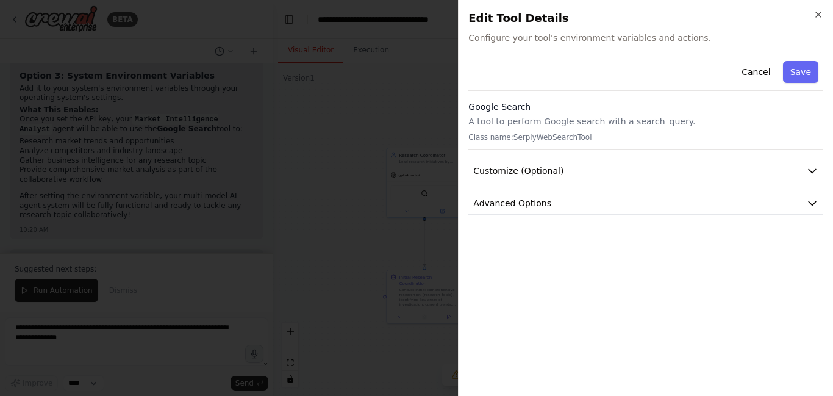
click at [579, 84] on div "Cancel Save" at bounding box center [645, 73] width 355 height 35
click at [552, 121] on p "A tool to perform Google search with a search_query." at bounding box center [645, 121] width 355 height 12
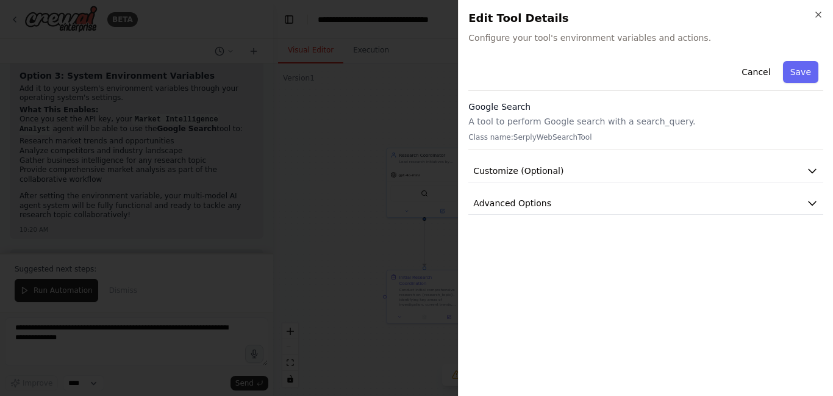
click at [556, 139] on p "Class name: SerplyWebSearchTool" at bounding box center [645, 137] width 355 height 10
click at [814, 169] on icon "button" at bounding box center [812, 171] width 12 height 12
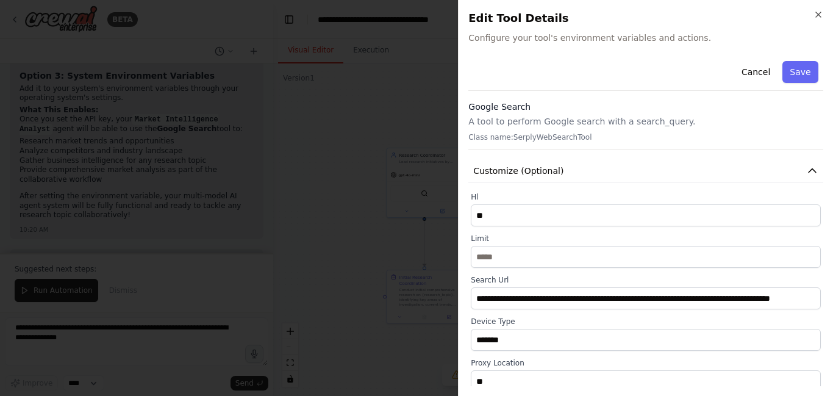
click at [395, 176] on div at bounding box center [416, 198] width 833 height 396
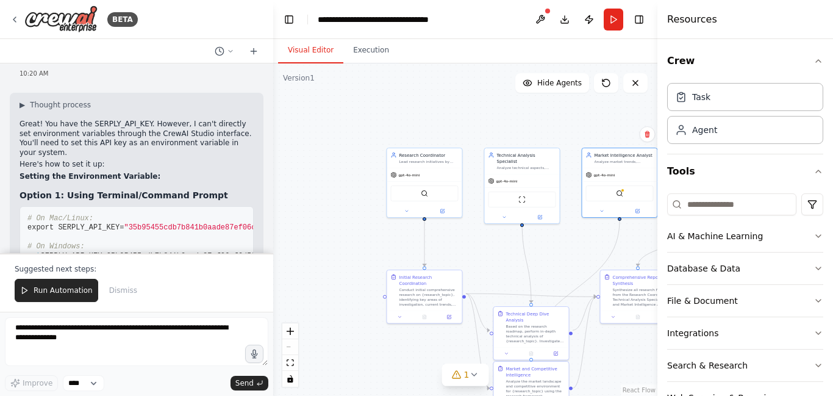
scroll to position [1467, 0]
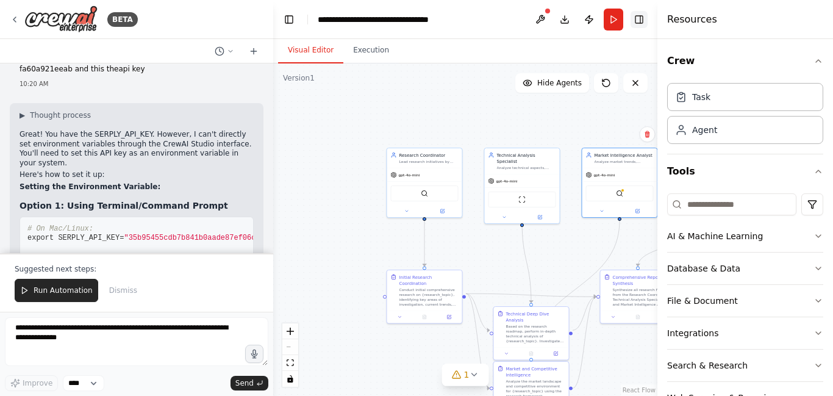
click at [638, 18] on button "Toggle Right Sidebar" at bounding box center [638, 19] width 17 height 17
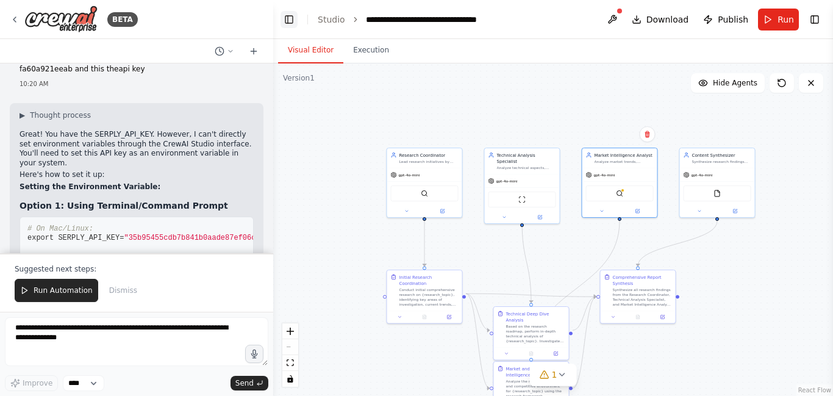
click at [291, 20] on button "Toggle Left Sidebar" at bounding box center [288, 19] width 17 height 17
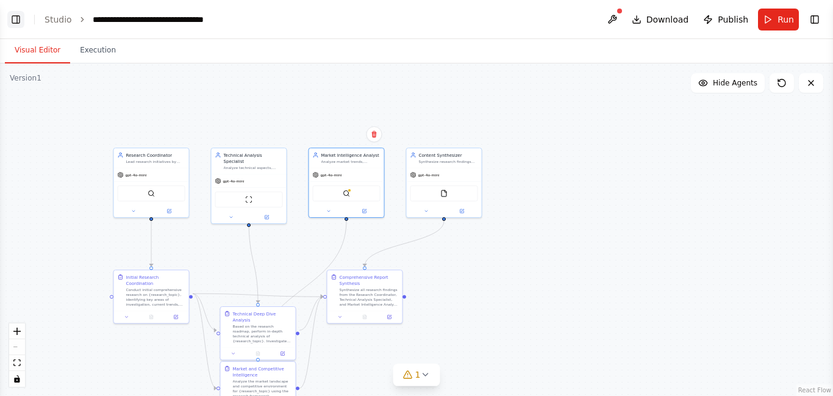
click at [20, 18] on button "Toggle Left Sidebar" at bounding box center [15, 19] width 17 height 17
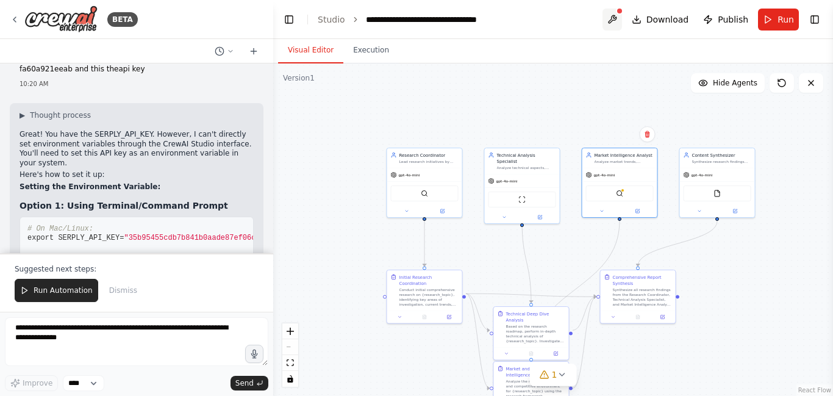
click at [621, 13] on button at bounding box center [612, 20] width 20 height 22
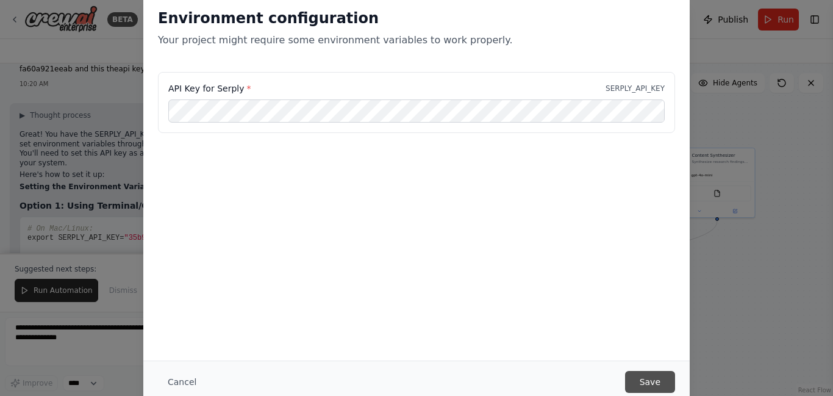
click at [654, 380] on button "Save" at bounding box center [650, 382] width 50 height 22
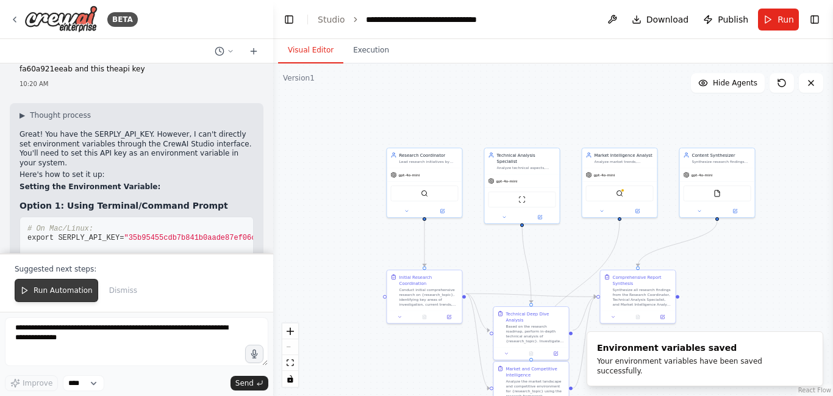
click at [36, 290] on span "Run Automation" at bounding box center [63, 290] width 59 height 10
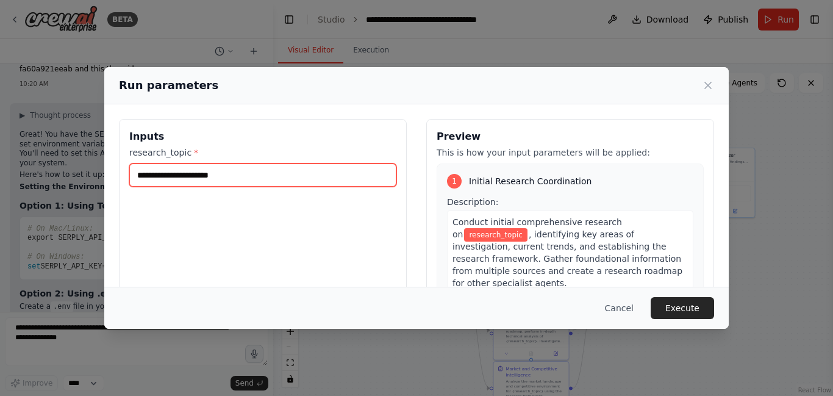
click at [337, 179] on input "research_topic *" at bounding box center [262, 174] width 267 height 23
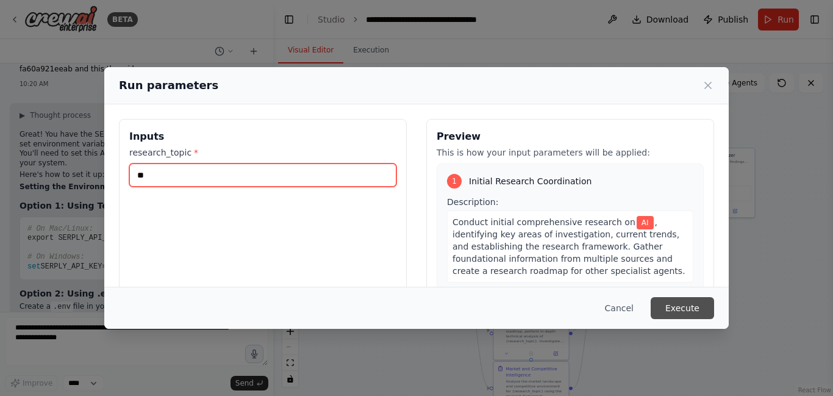
type input "**"
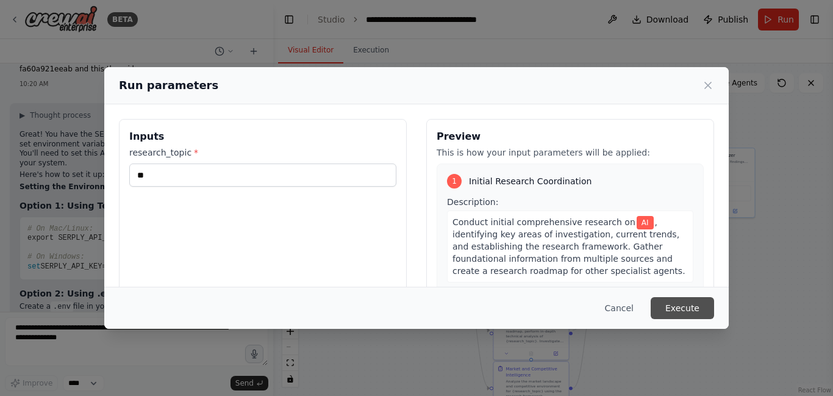
click at [690, 315] on button "Execute" at bounding box center [681, 308] width 63 height 22
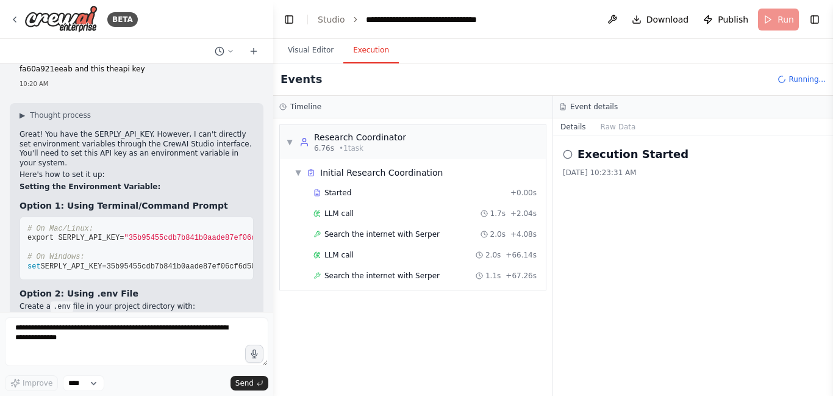
click at [377, 49] on button "Execution" at bounding box center [370, 51] width 55 height 26
click at [312, 51] on button "Visual Editor" at bounding box center [310, 51] width 65 height 26
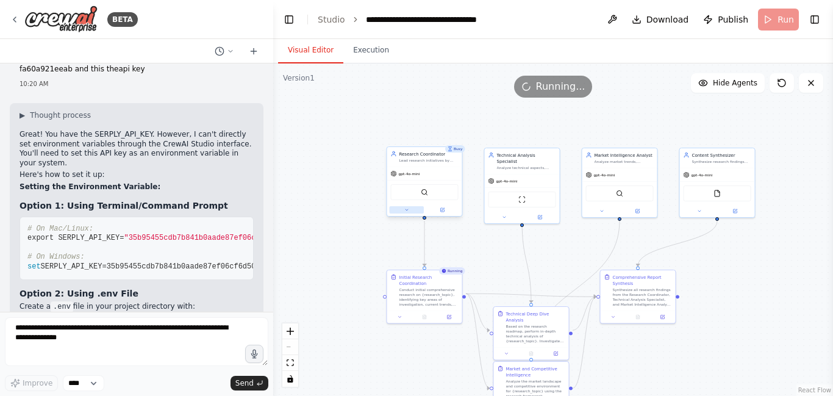
click at [405, 210] on icon at bounding box center [406, 209] width 5 height 5
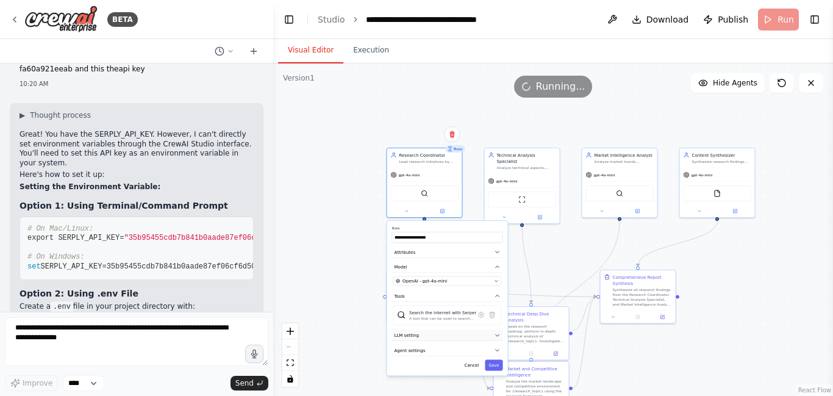
click at [497, 335] on icon "button" at bounding box center [498, 335] width 4 height 2
click at [559, 243] on div ".deletable-edge-delete-btn { width: 20px; height: 20px; border: 0px solid #ffff…" at bounding box center [553, 229] width 560 height 332
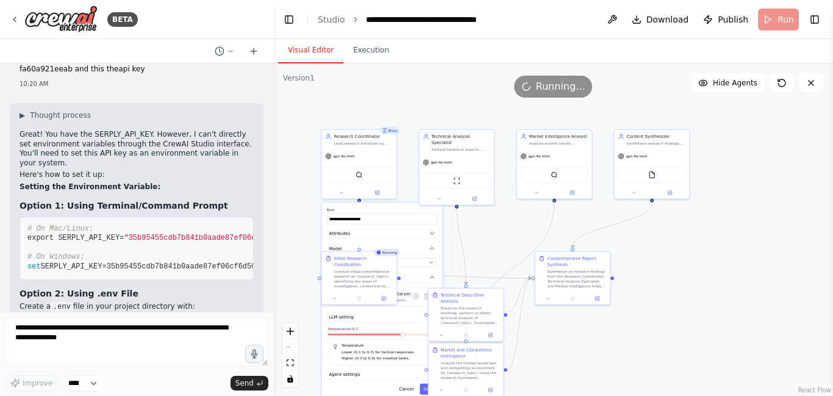
click at [490, 234] on div ".deletable-edge-delete-btn { width: 20px; height: 20px; border: 0px solid #ffff…" at bounding box center [553, 229] width 560 height 332
click at [341, 191] on icon at bounding box center [341, 191] width 5 height 5
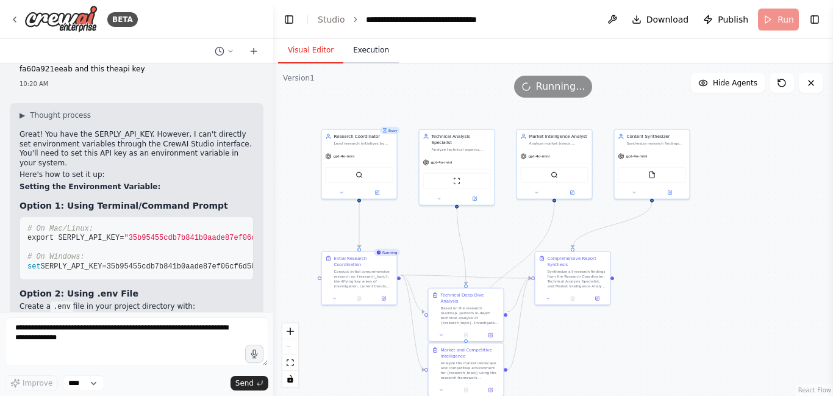
click at [365, 49] on button "Execution" at bounding box center [370, 51] width 55 height 26
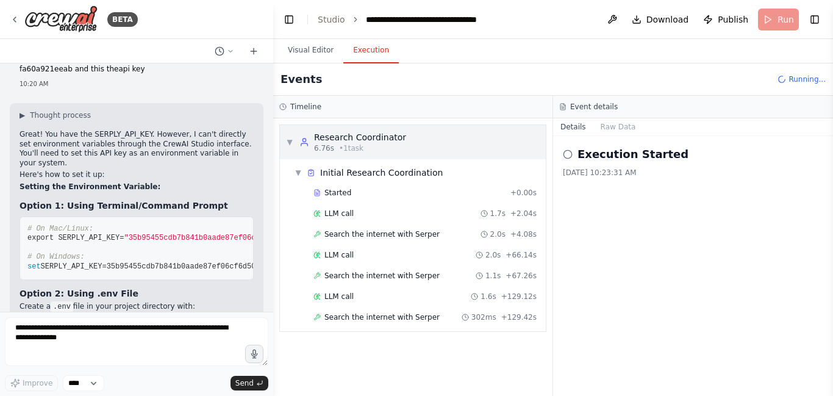
click at [288, 142] on span "▼" at bounding box center [289, 142] width 7 height 10
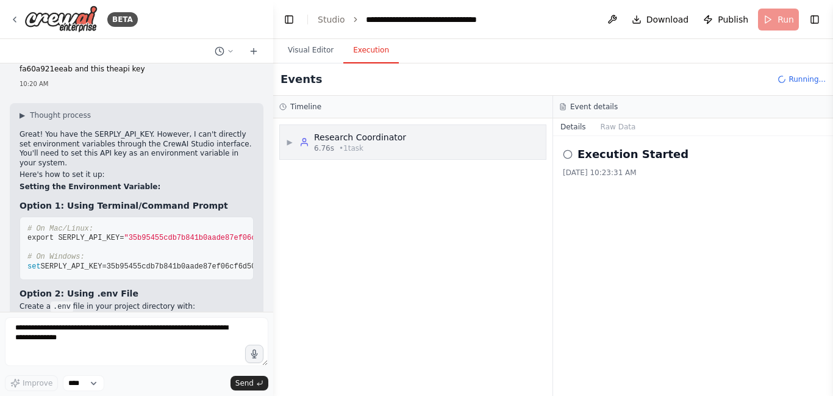
click at [288, 142] on span "▶" at bounding box center [289, 142] width 7 height 10
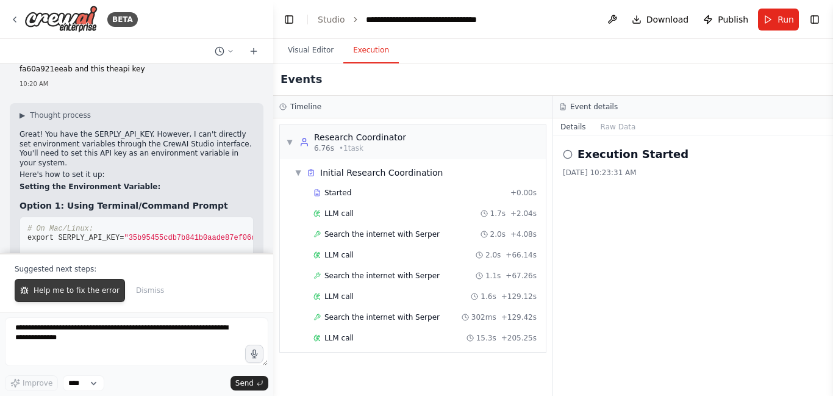
click at [81, 294] on span "Help me to fix the error" at bounding box center [77, 290] width 86 height 10
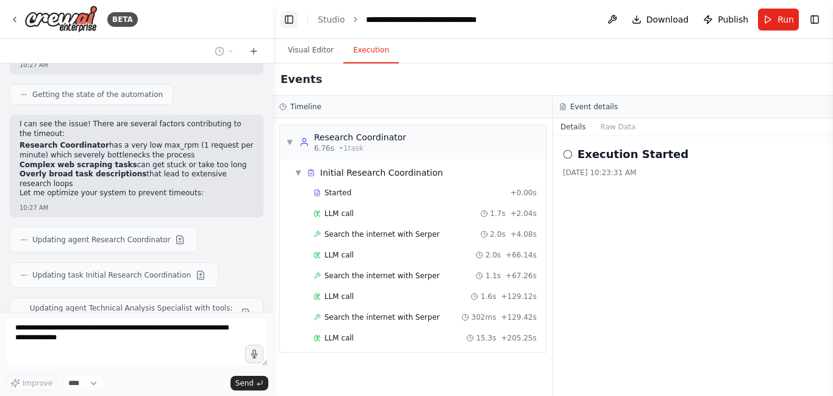
scroll to position [2089, 0]
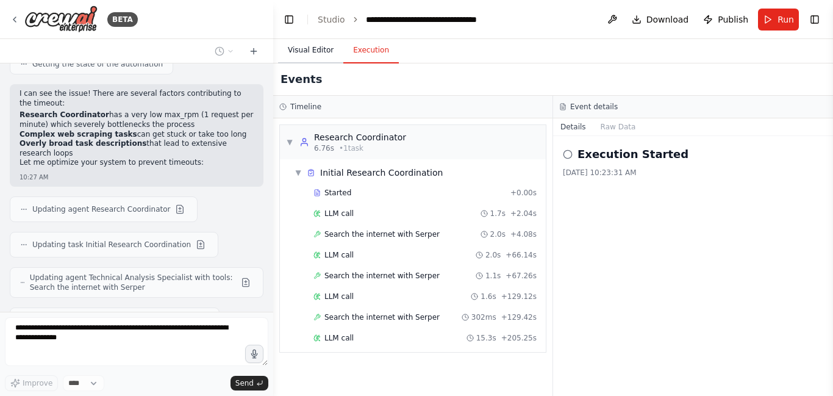
click at [296, 46] on button "Visual Editor" at bounding box center [310, 51] width 65 height 26
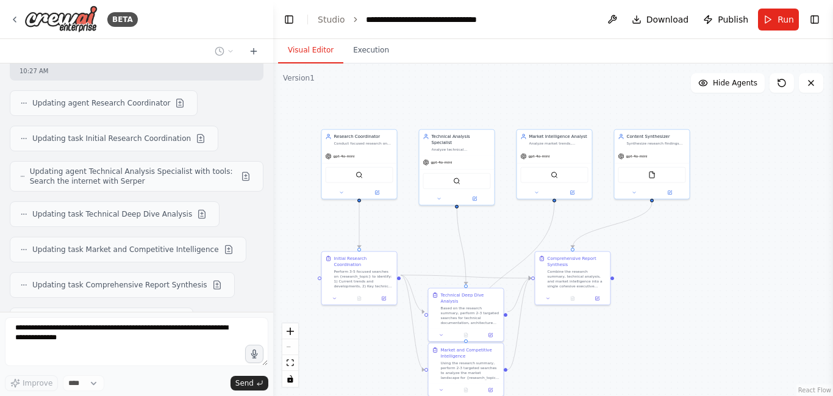
scroll to position [2230, 0]
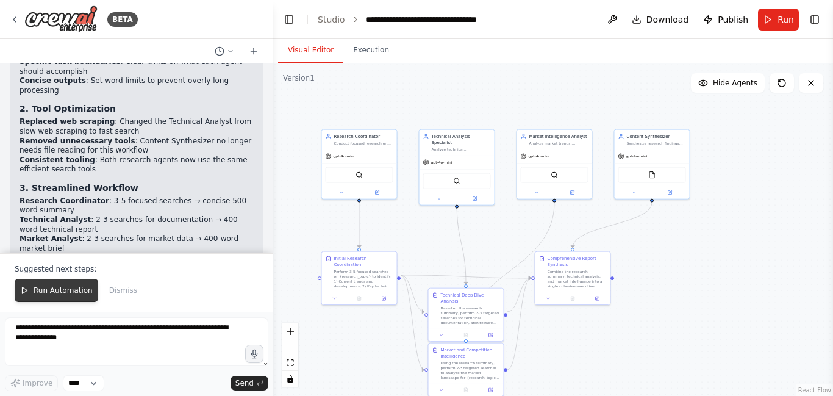
click at [54, 287] on span "Run Automation" at bounding box center [63, 290] width 59 height 10
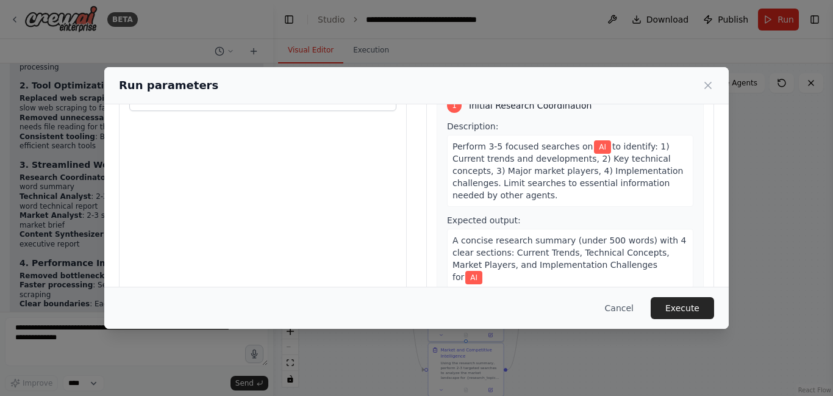
scroll to position [136, 0]
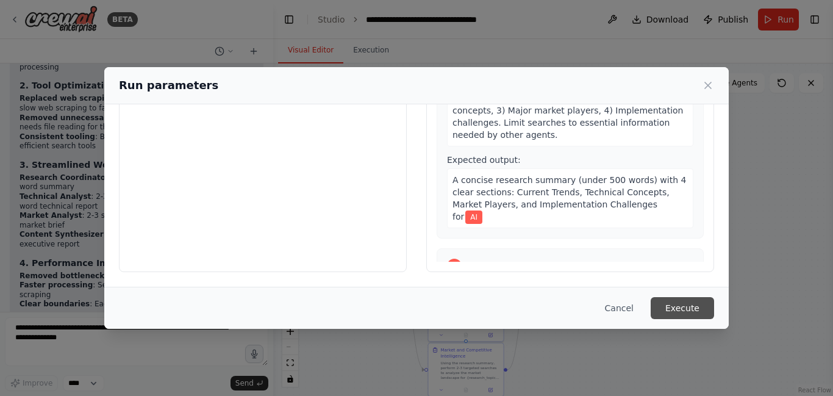
click at [690, 308] on button "Execute" at bounding box center [681, 308] width 63 height 22
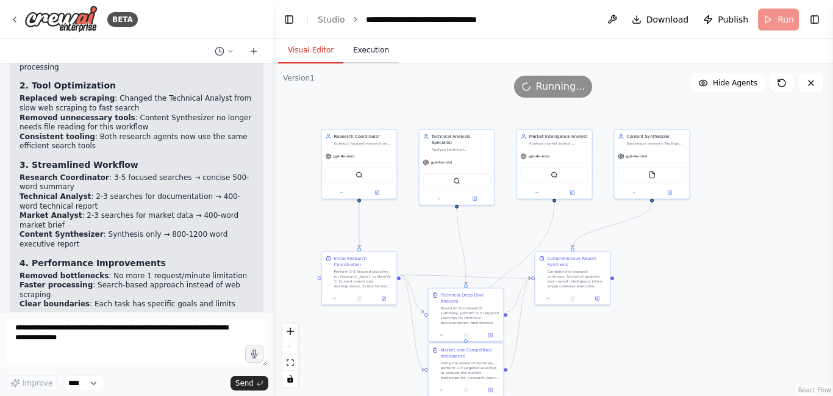
click at [365, 53] on button "Execution" at bounding box center [370, 51] width 55 height 26
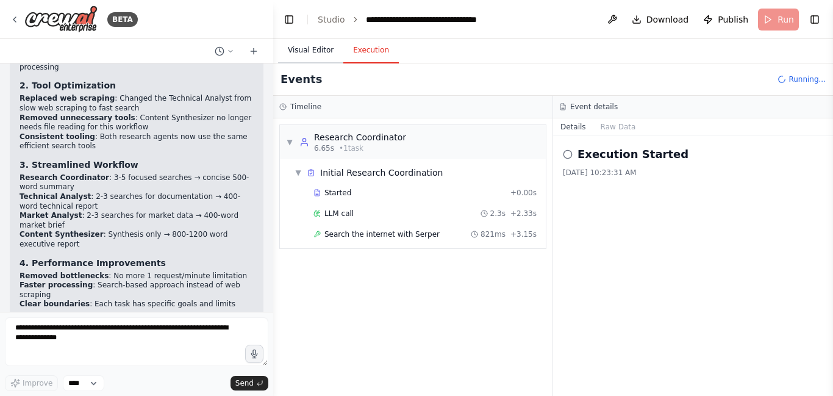
click at [315, 48] on button "Visual Editor" at bounding box center [310, 51] width 65 height 26
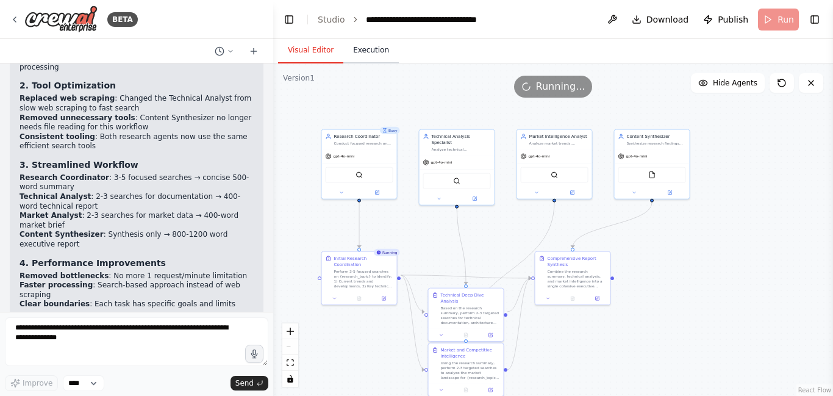
click at [374, 49] on button "Execution" at bounding box center [370, 51] width 55 height 26
click at [313, 49] on button "Visual Editor" at bounding box center [310, 51] width 65 height 26
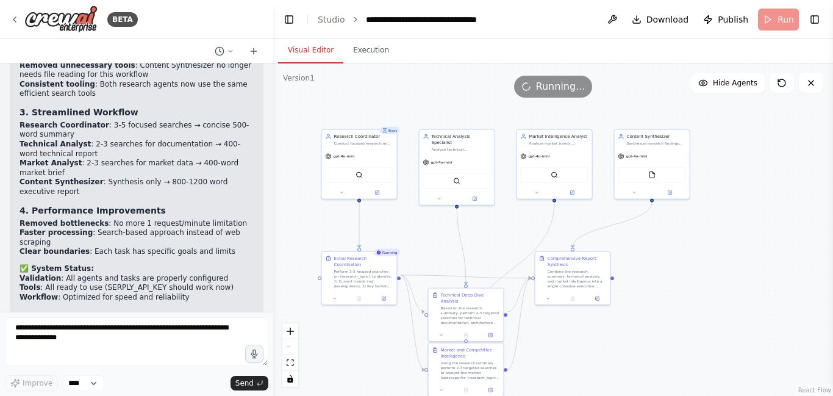
scroll to position [2672, 0]
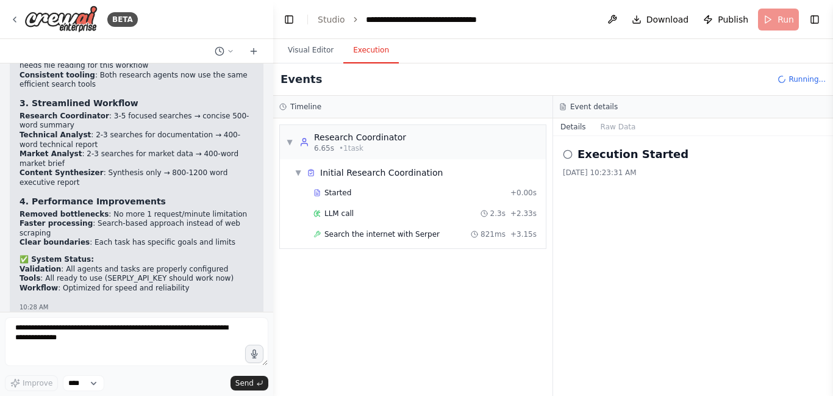
click at [371, 44] on button "Execution" at bounding box center [370, 51] width 55 height 26
click at [620, 124] on button "Raw Data" at bounding box center [618, 126] width 50 height 17
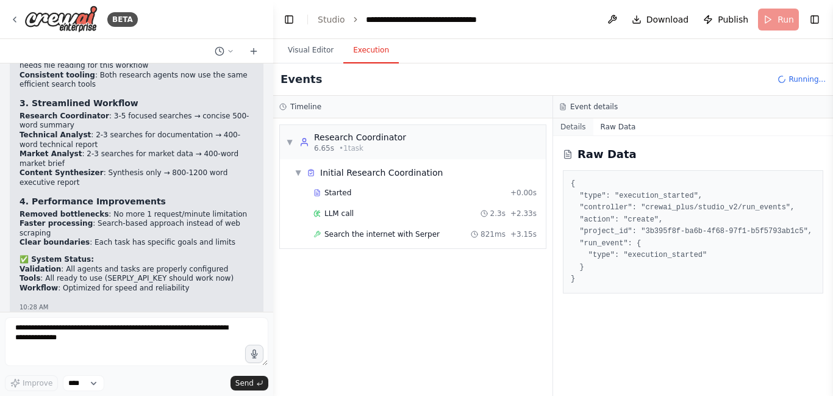
click at [571, 129] on button "Details" at bounding box center [573, 126] width 40 height 17
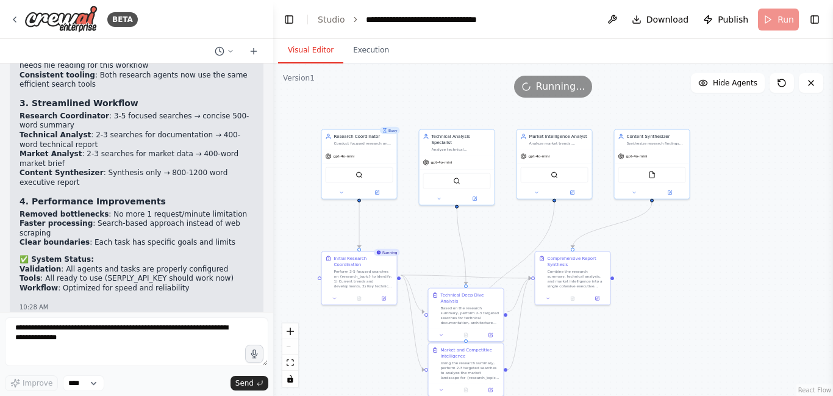
click at [308, 43] on button "Visual Editor" at bounding box center [310, 51] width 65 height 26
click at [336, 294] on icon at bounding box center [334, 296] width 5 height 5
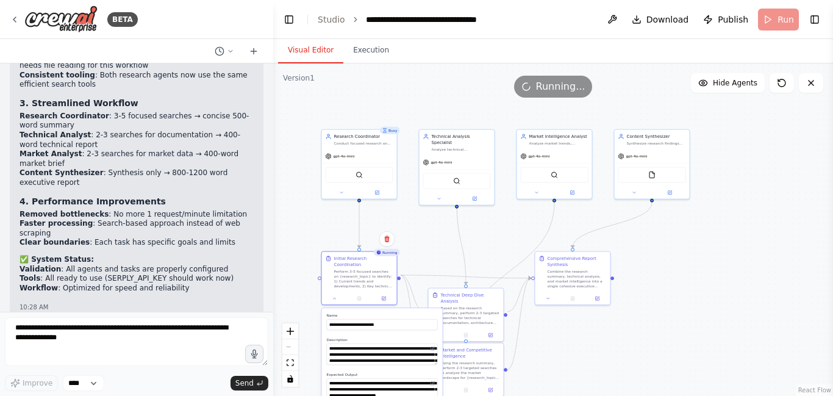
click at [468, 90] on div "Running..." at bounding box center [553, 87] width 560 height 22
click at [373, 47] on button "Execution" at bounding box center [370, 51] width 55 height 26
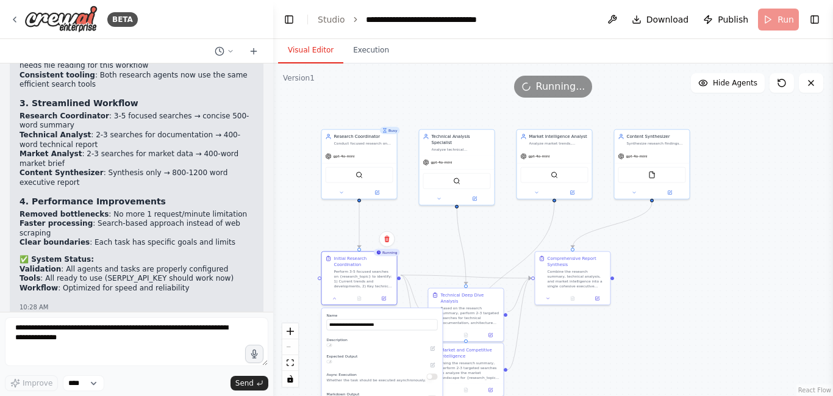
click at [296, 48] on button "Visual Editor" at bounding box center [310, 51] width 65 height 26
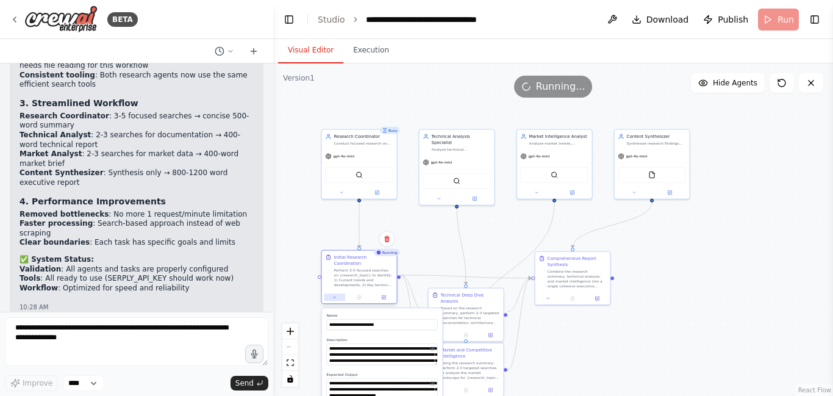
click at [339, 293] on button at bounding box center [334, 296] width 21 height 7
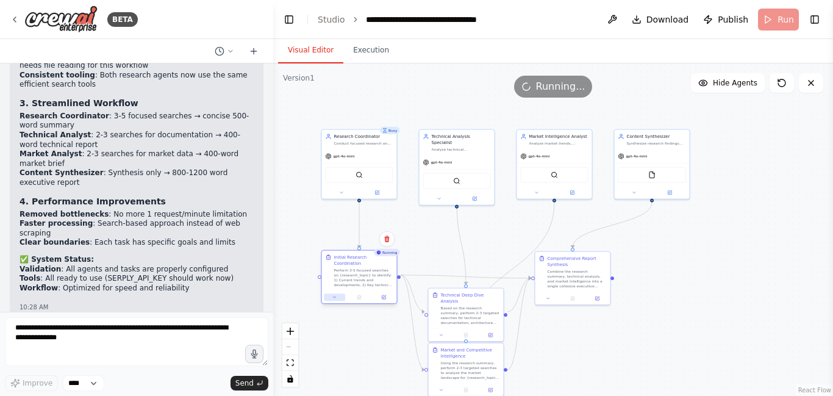
click at [339, 293] on button at bounding box center [334, 296] width 21 height 7
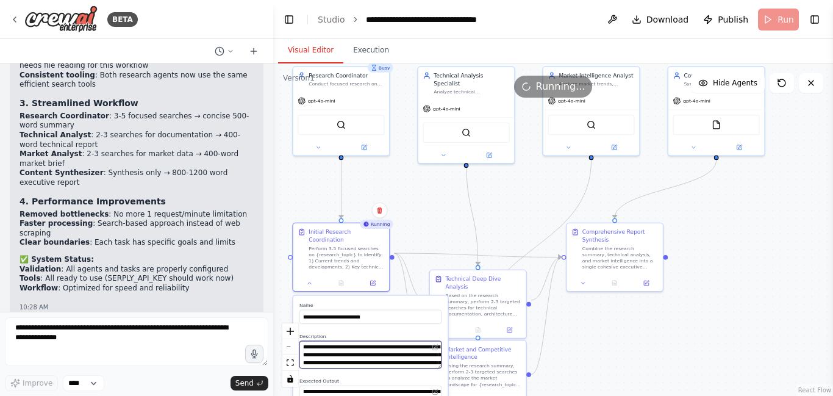
click at [421, 341] on textarea "**********" at bounding box center [370, 354] width 142 height 27
type textarea "**********"
click at [773, 24] on header "**********" at bounding box center [553, 19] width 560 height 39
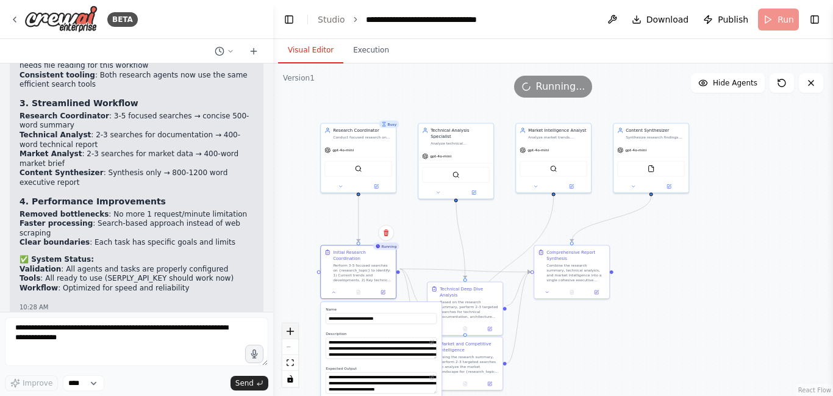
click at [292, 329] on icon "zoom in" at bounding box center [290, 330] width 7 height 7
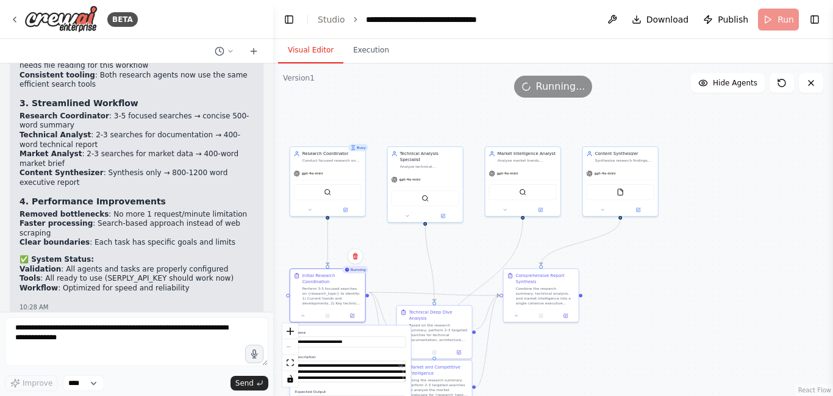
click at [416, 279] on div ".deletable-edge-delete-btn { width: 20px; height: 20px; border: 0px solid #ffff…" at bounding box center [553, 229] width 560 height 332
click at [364, 51] on button "Execution" at bounding box center [370, 51] width 55 height 26
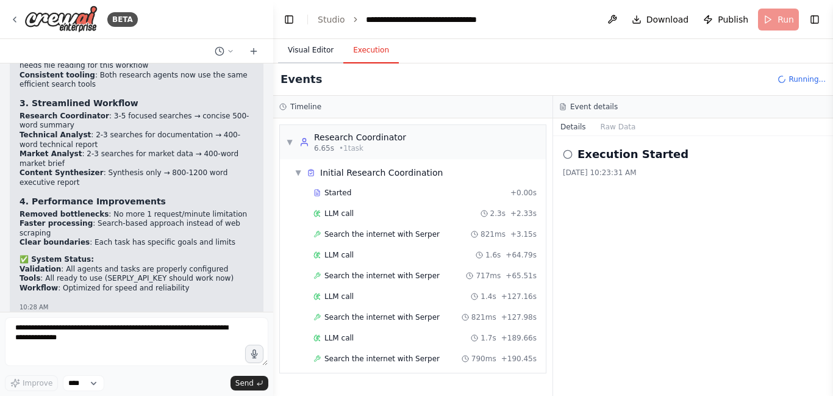
click at [312, 48] on button "Visual Editor" at bounding box center [310, 51] width 65 height 26
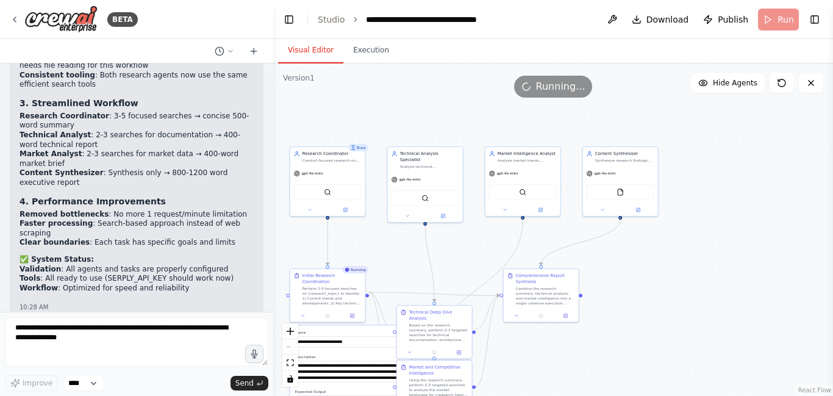
click at [460, 107] on div ".deletable-edge-delete-btn { width: 20px; height: 20px; border: 0px solid #ffff…" at bounding box center [553, 229] width 560 height 332
click at [614, 131] on div ".deletable-edge-delete-btn { width: 20px; height: 20px; border: 0px solid #ffff…" at bounding box center [553, 229] width 560 height 332
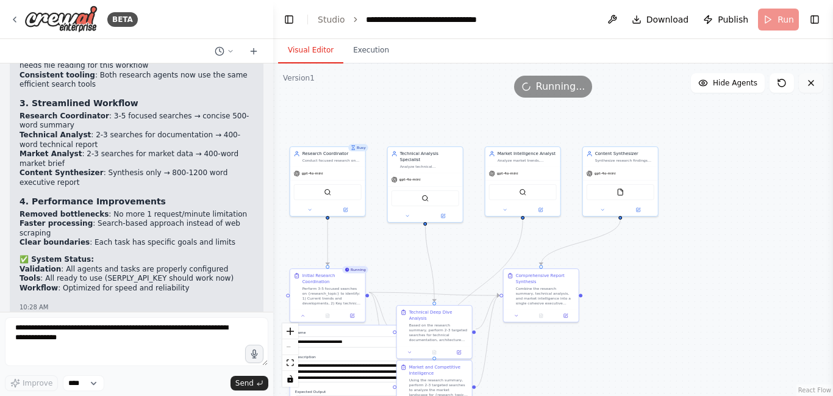
click at [811, 83] on icon at bounding box center [810, 82] width 5 height 5
click at [815, 21] on button "Toggle Right Sidebar" at bounding box center [814, 19] width 17 height 17
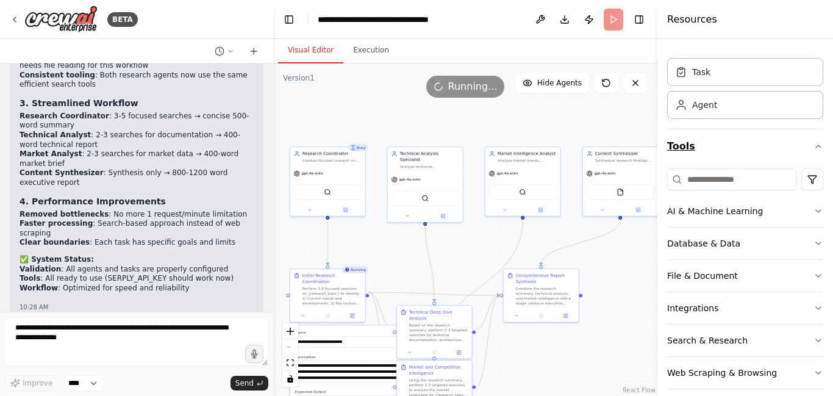
scroll to position [38, 0]
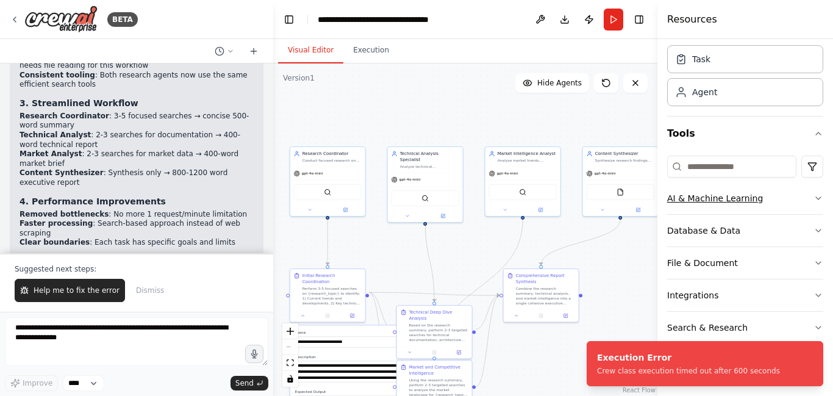
click at [813, 200] on icon "button" at bounding box center [818, 198] width 10 height 10
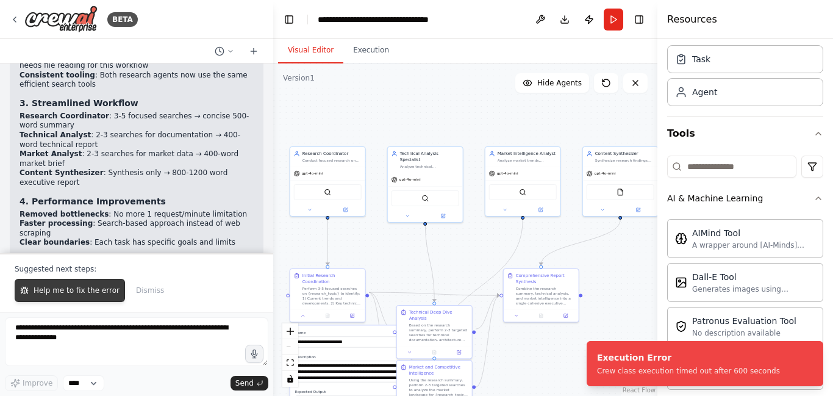
click at [88, 291] on span "Help me to fix the error" at bounding box center [77, 290] width 86 height 10
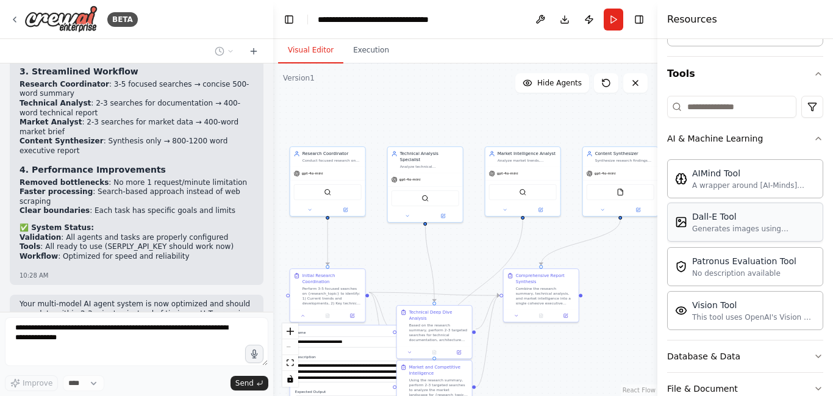
scroll to position [223, 0]
